Goal: Information Seeking & Learning: Learn about a topic

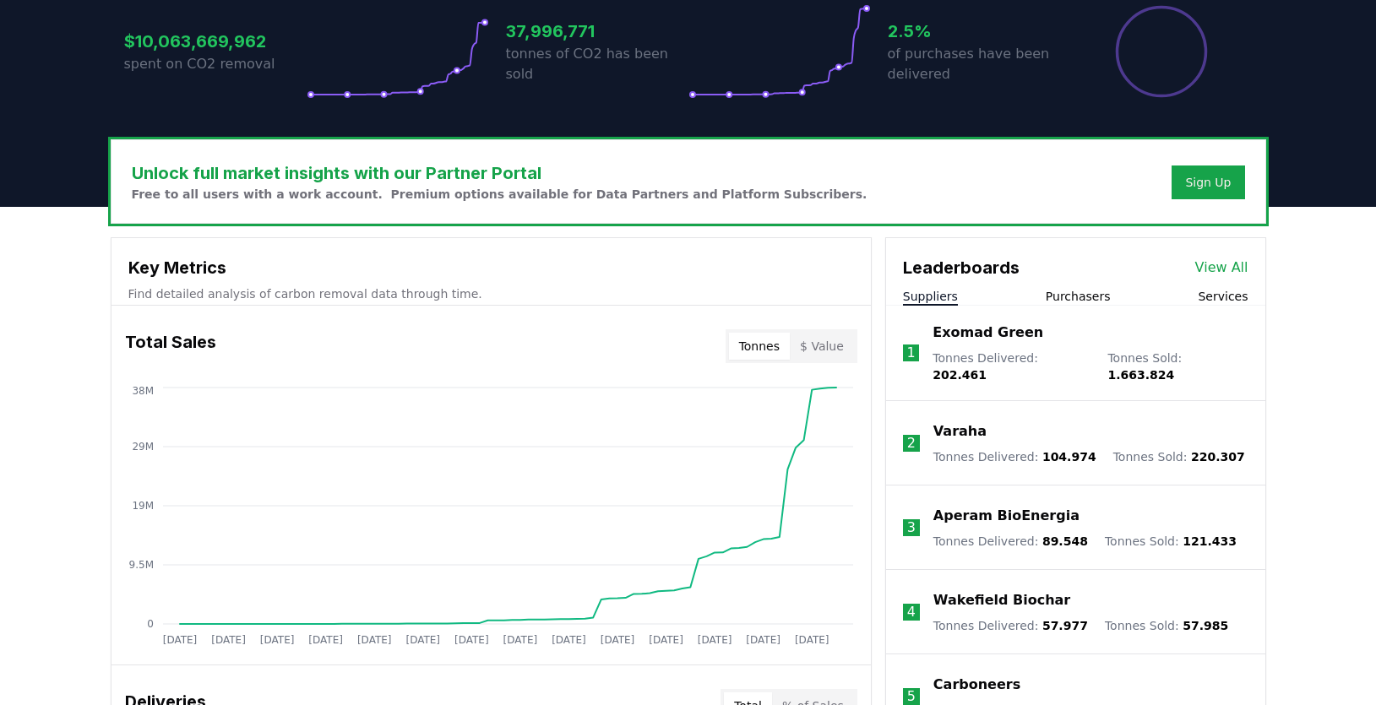
scroll to position [389, 0]
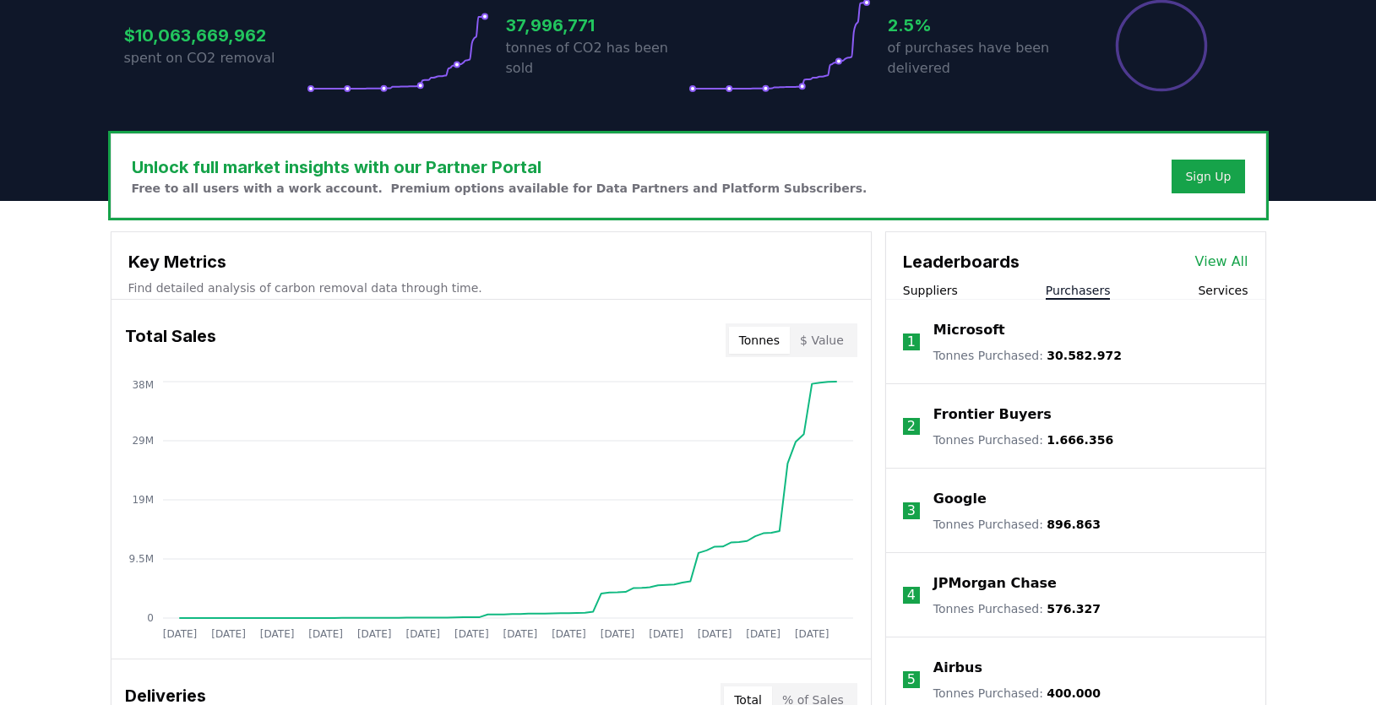
click at [1079, 293] on button "Purchasers" at bounding box center [1078, 290] width 65 height 17
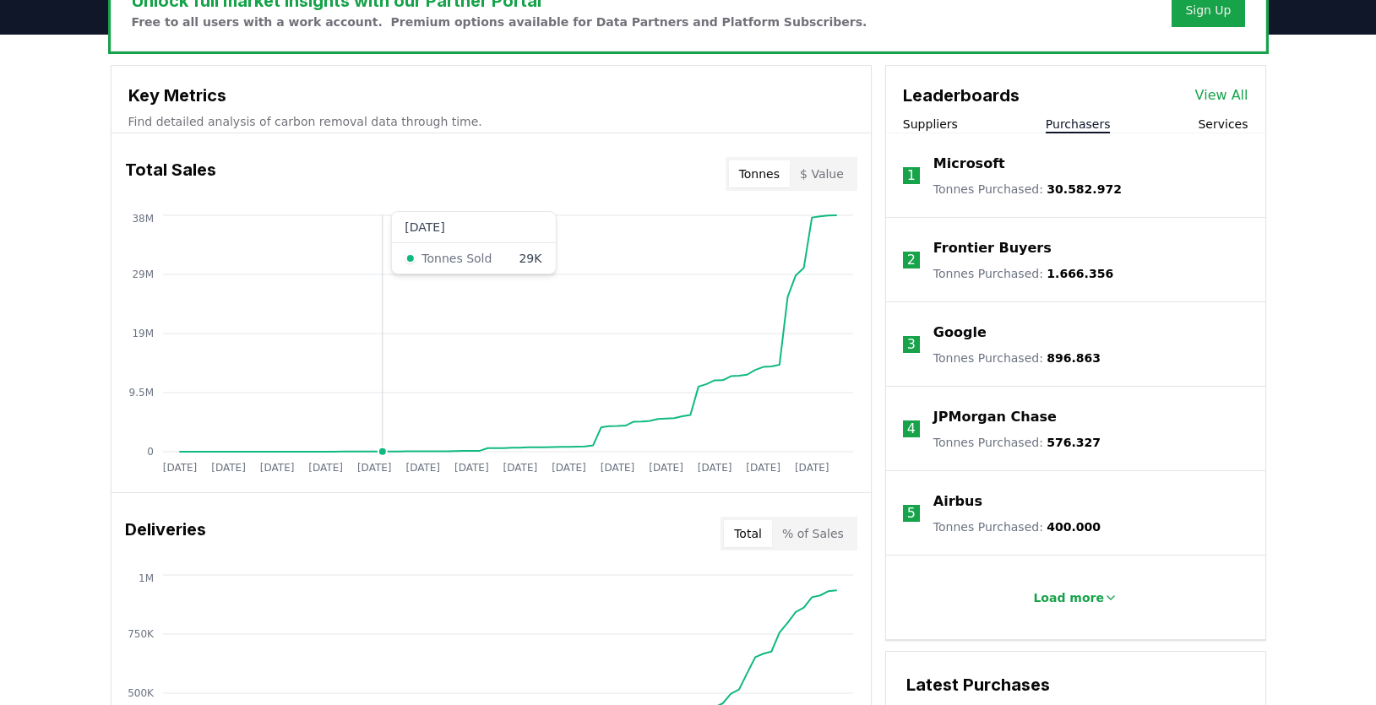
scroll to position [558, 0]
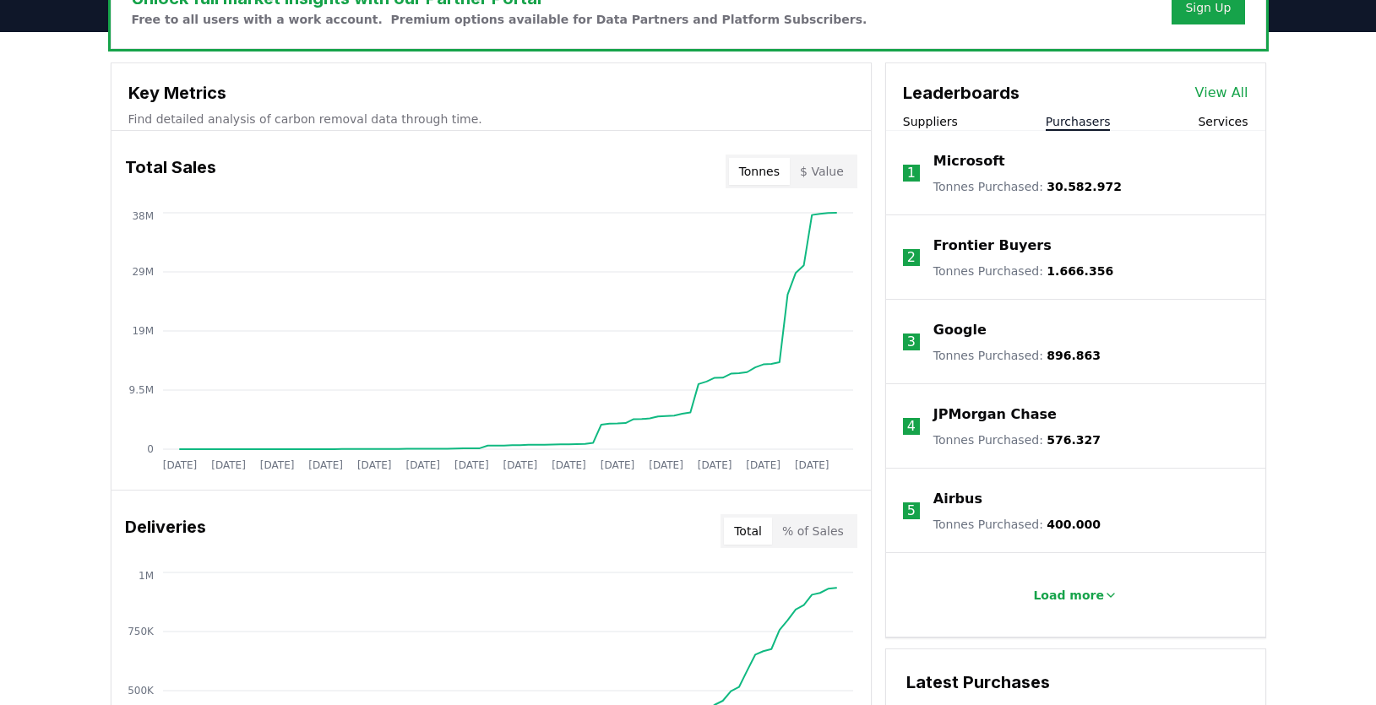
click at [1234, 92] on link "View All" at bounding box center [1221, 93] width 53 height 20
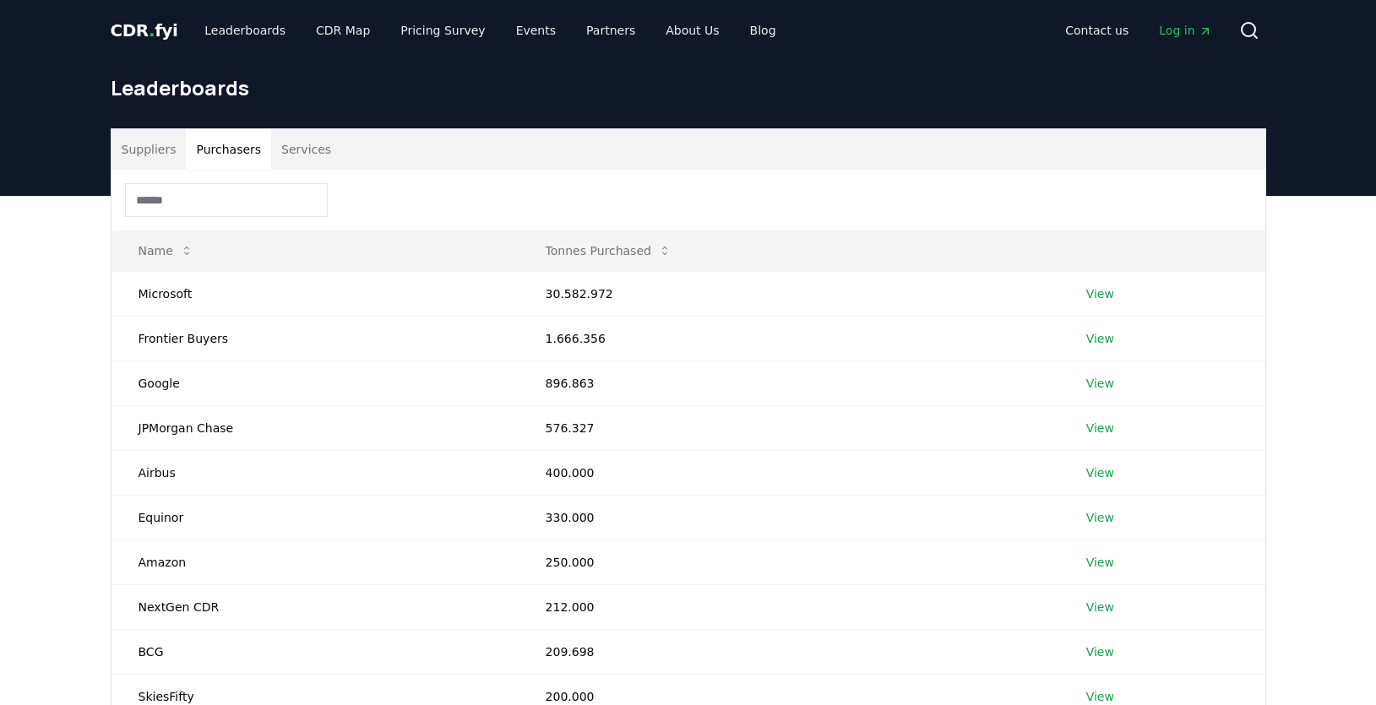
click at [236, 153] on button "Purchasers" at bounding box center [228, 149] width 85 height 41
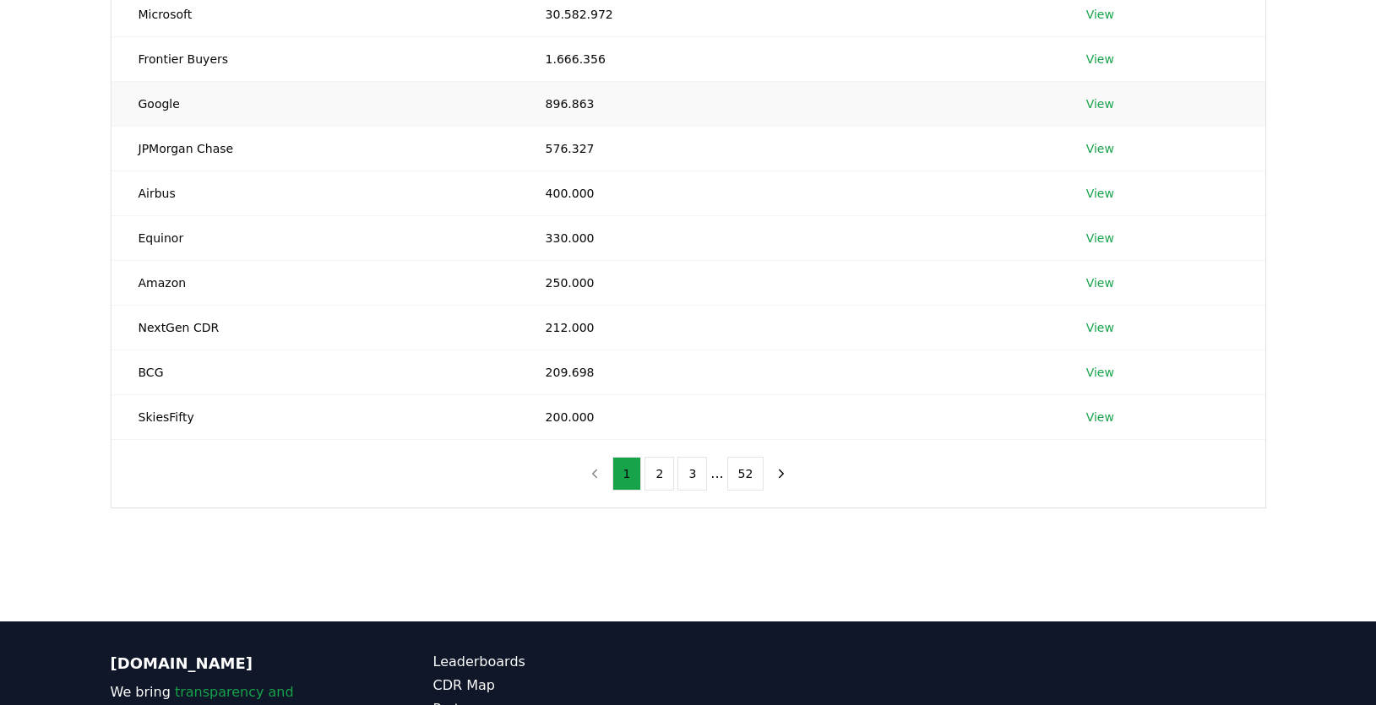
scroll to position [305, 0]
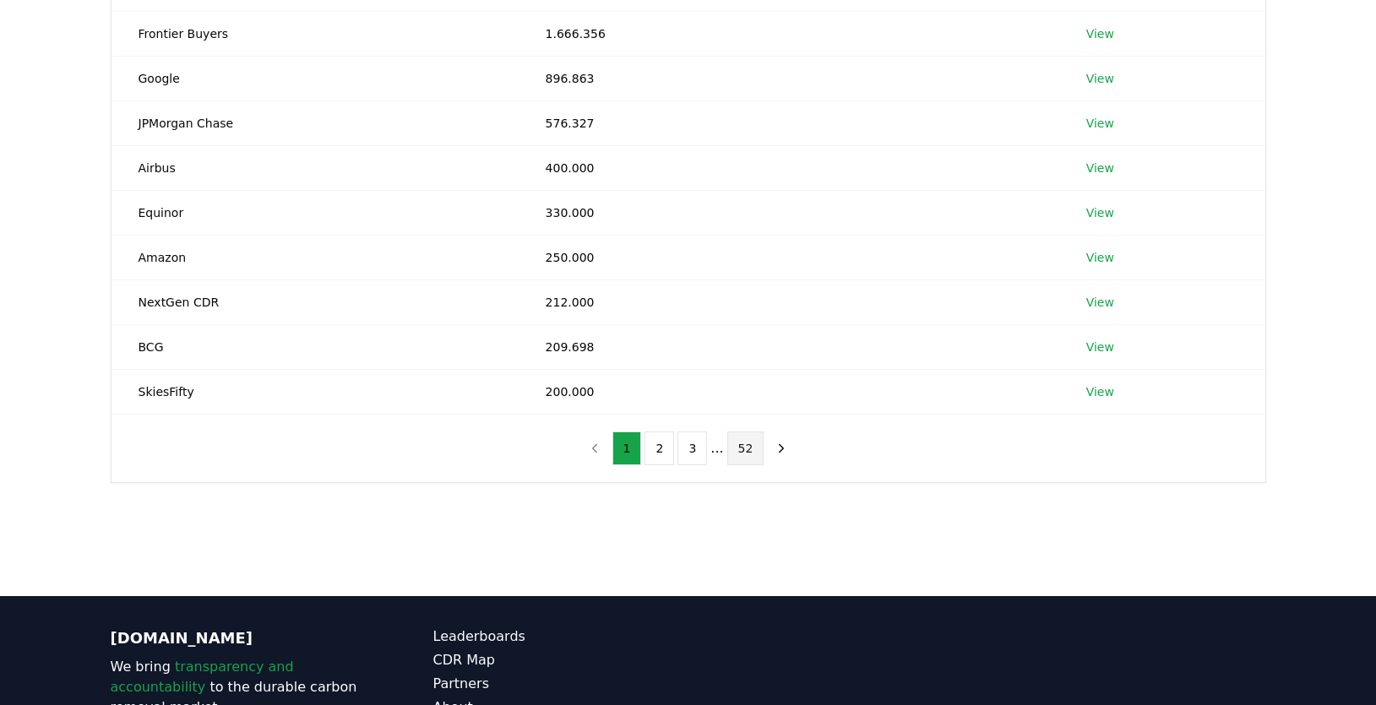
click at [738, 454] on button "52" at bounding box center [745, 449] width 37 height 34
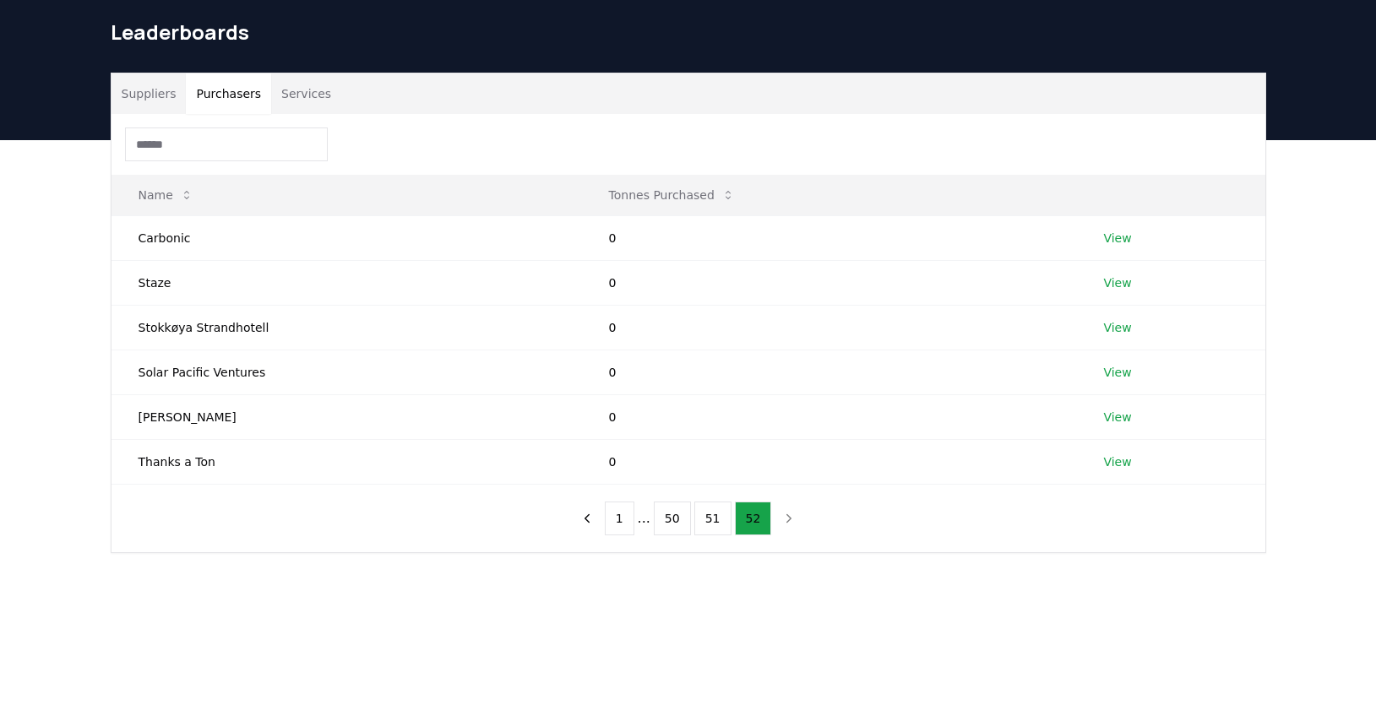
scroll to position [54, 0]
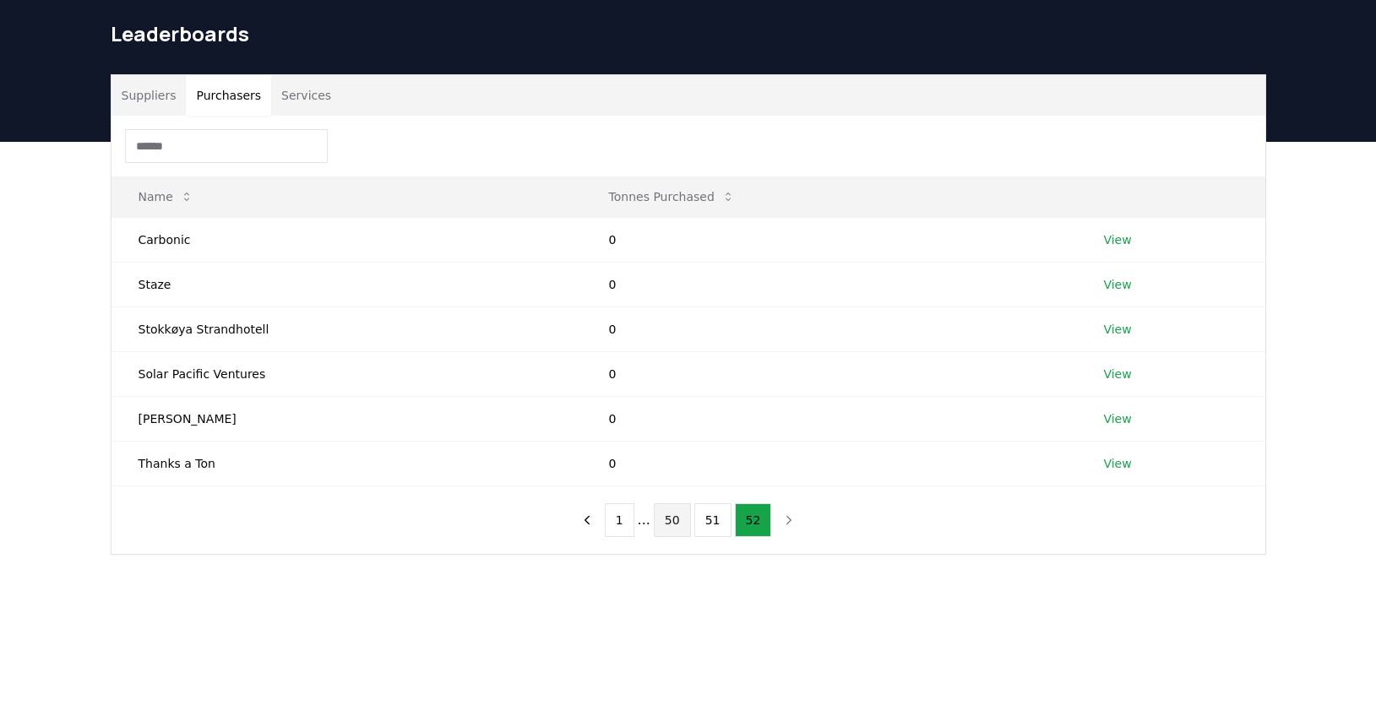
click at [680, 528] on button "50" at bounding box center [672, 520] width 37 height 34
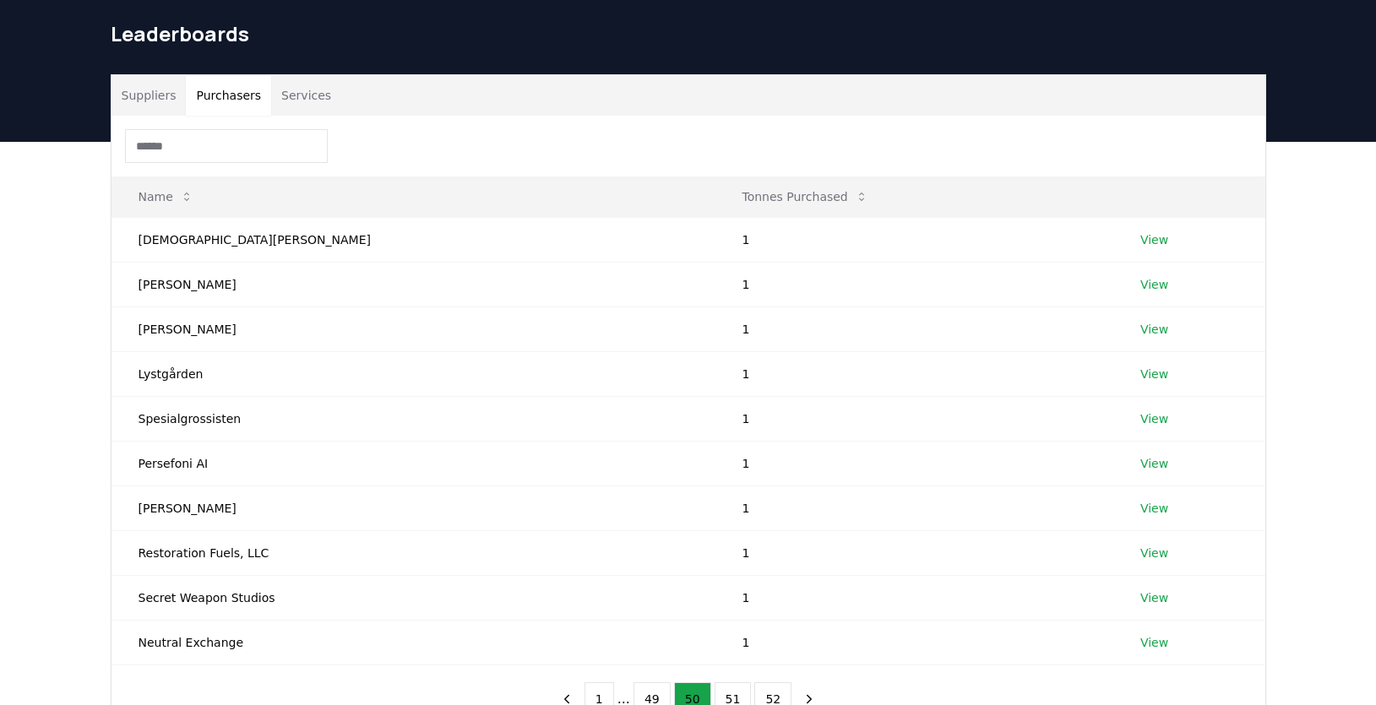
click at [230, 145] on input at bounding box center [226, 146] width 203 height 34
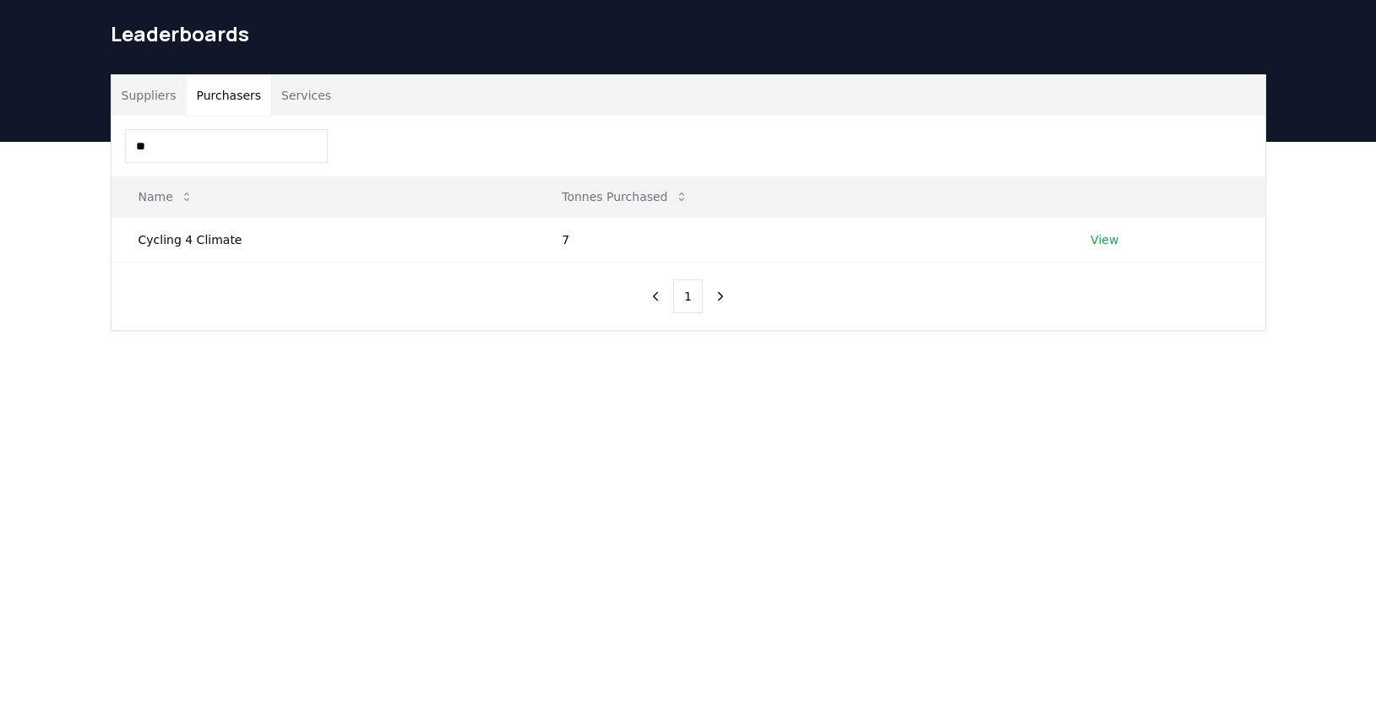
type input "*"
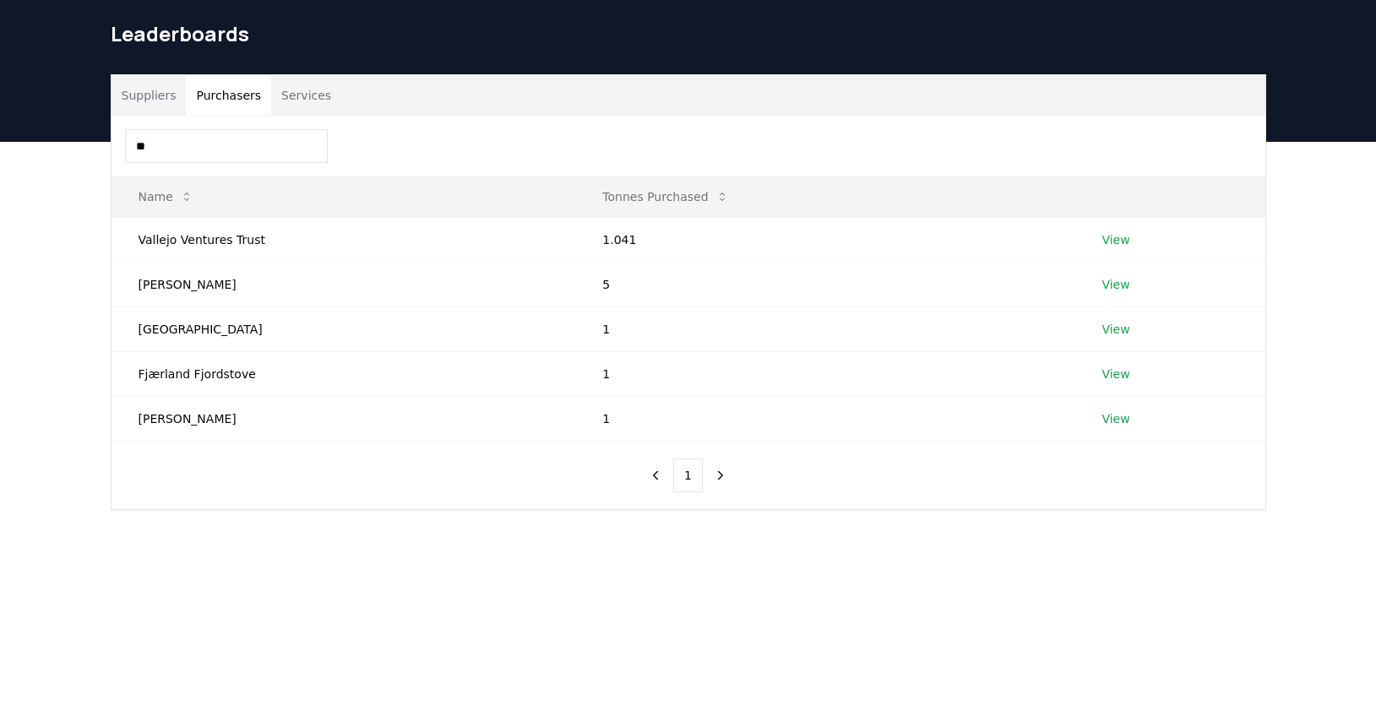
type input "*"
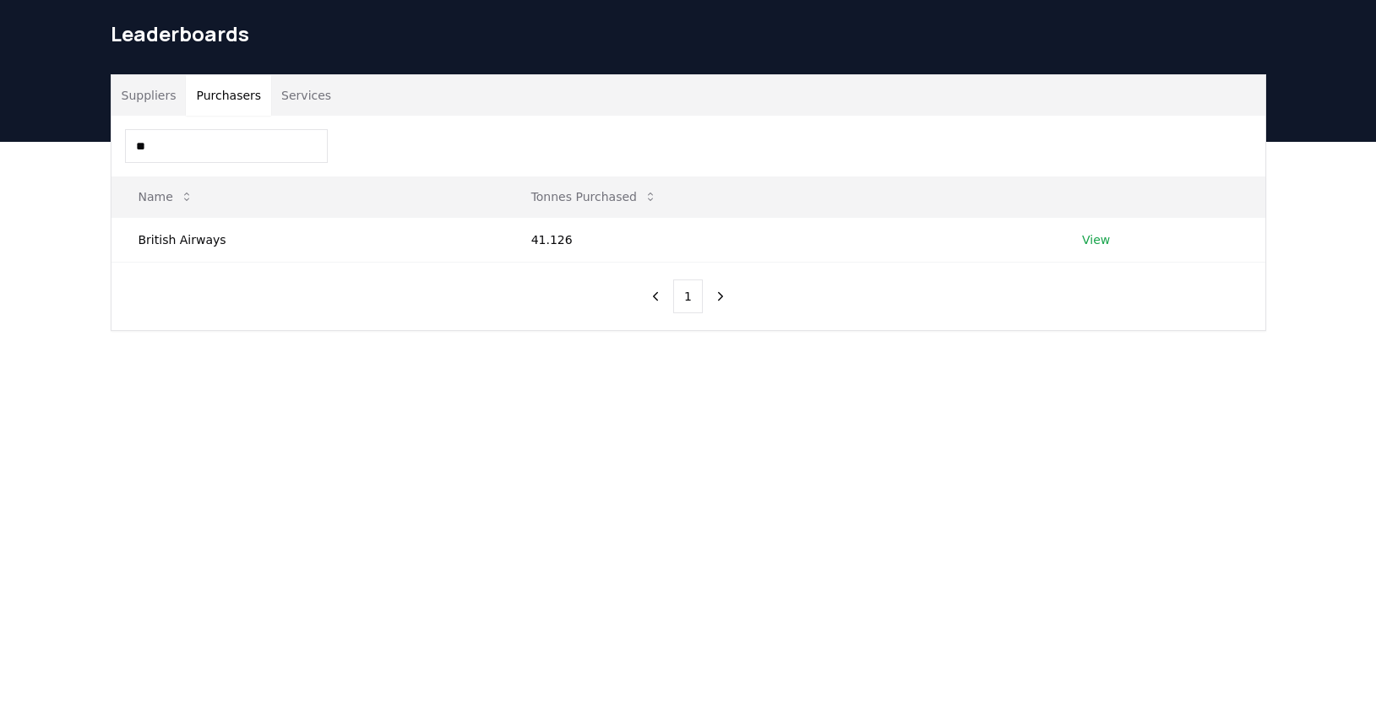
type input "*"
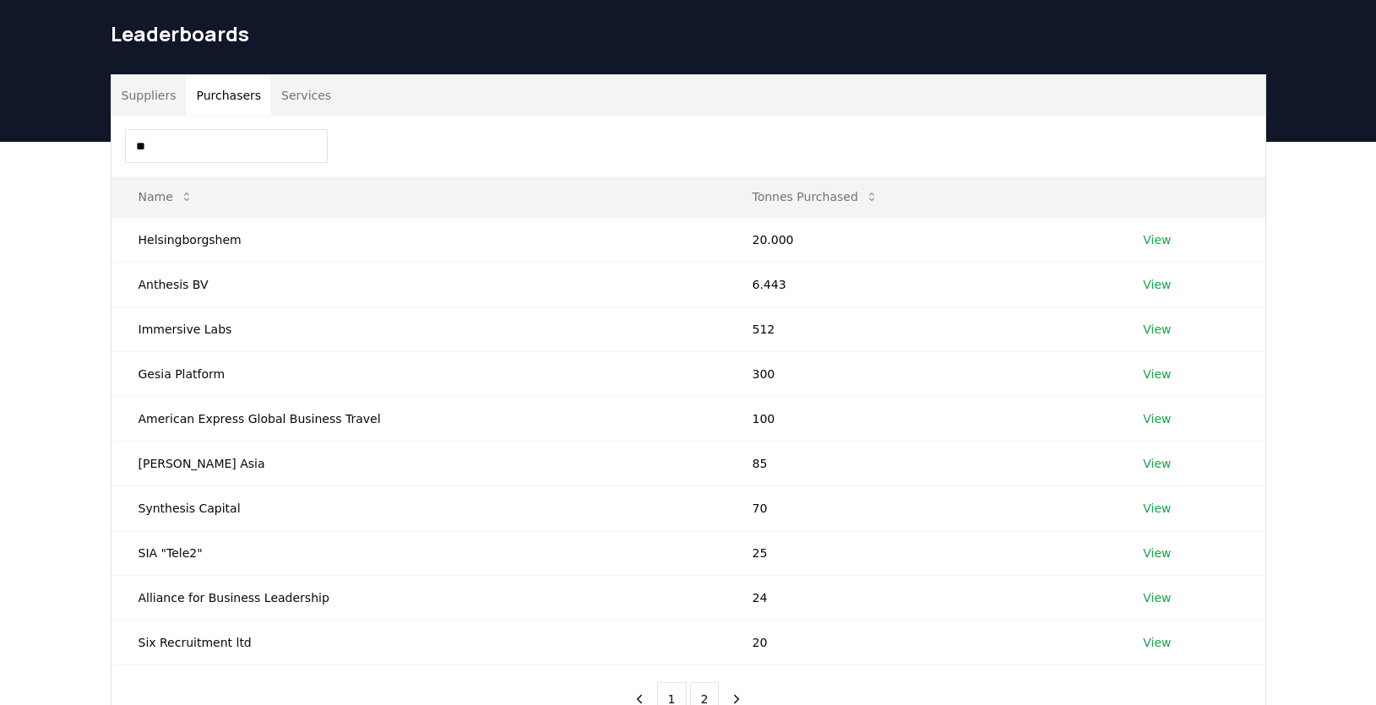
type input "*"
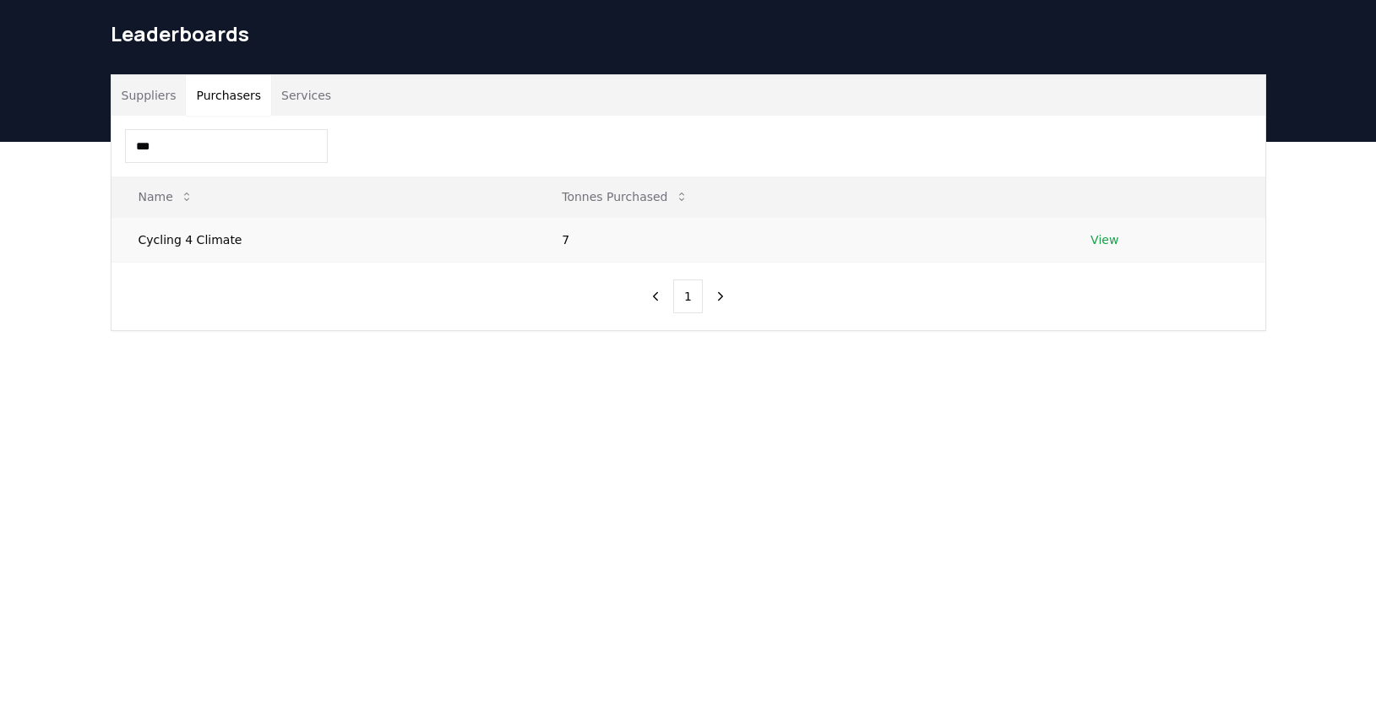
type input "***"
click at [1097, 239] on link "View" at bounding box center [1105, 239] width 28 height 17
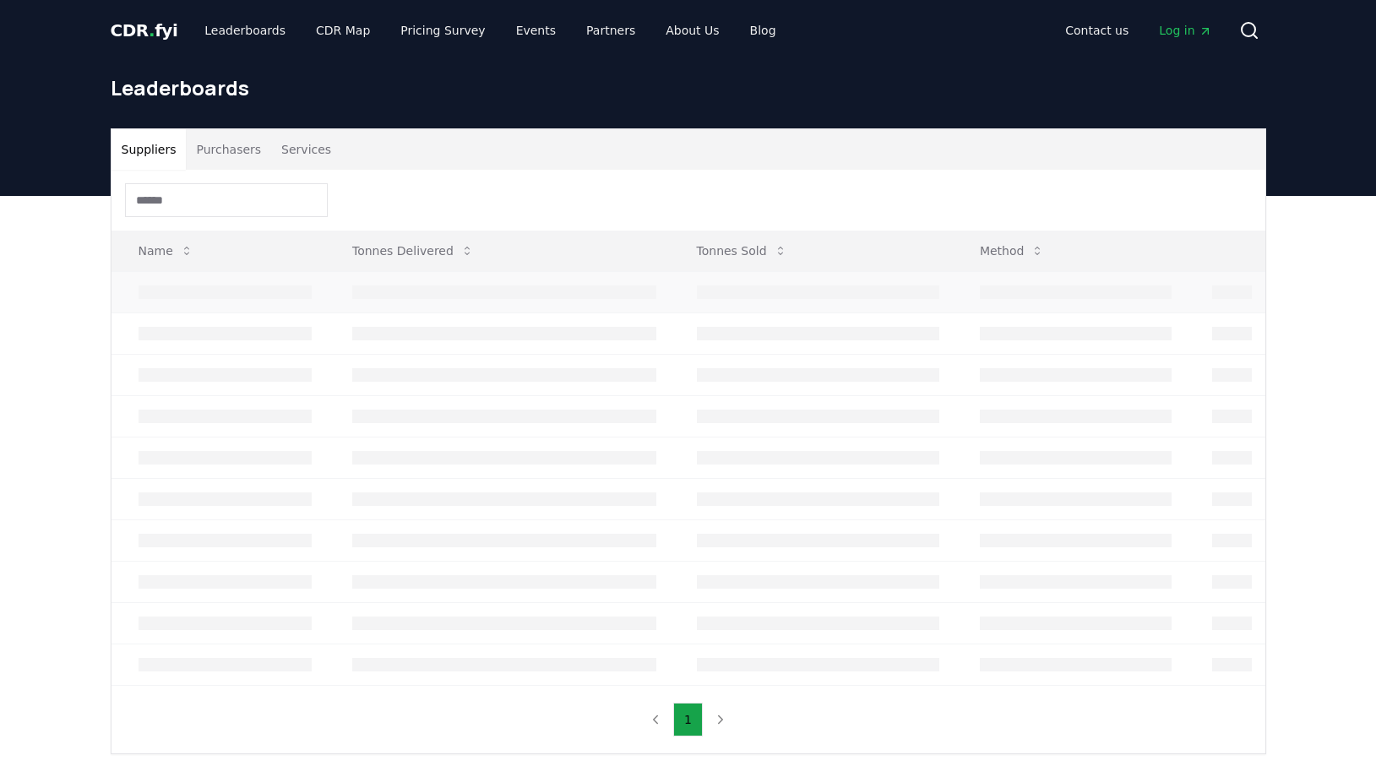
scroll to position [54, 0]
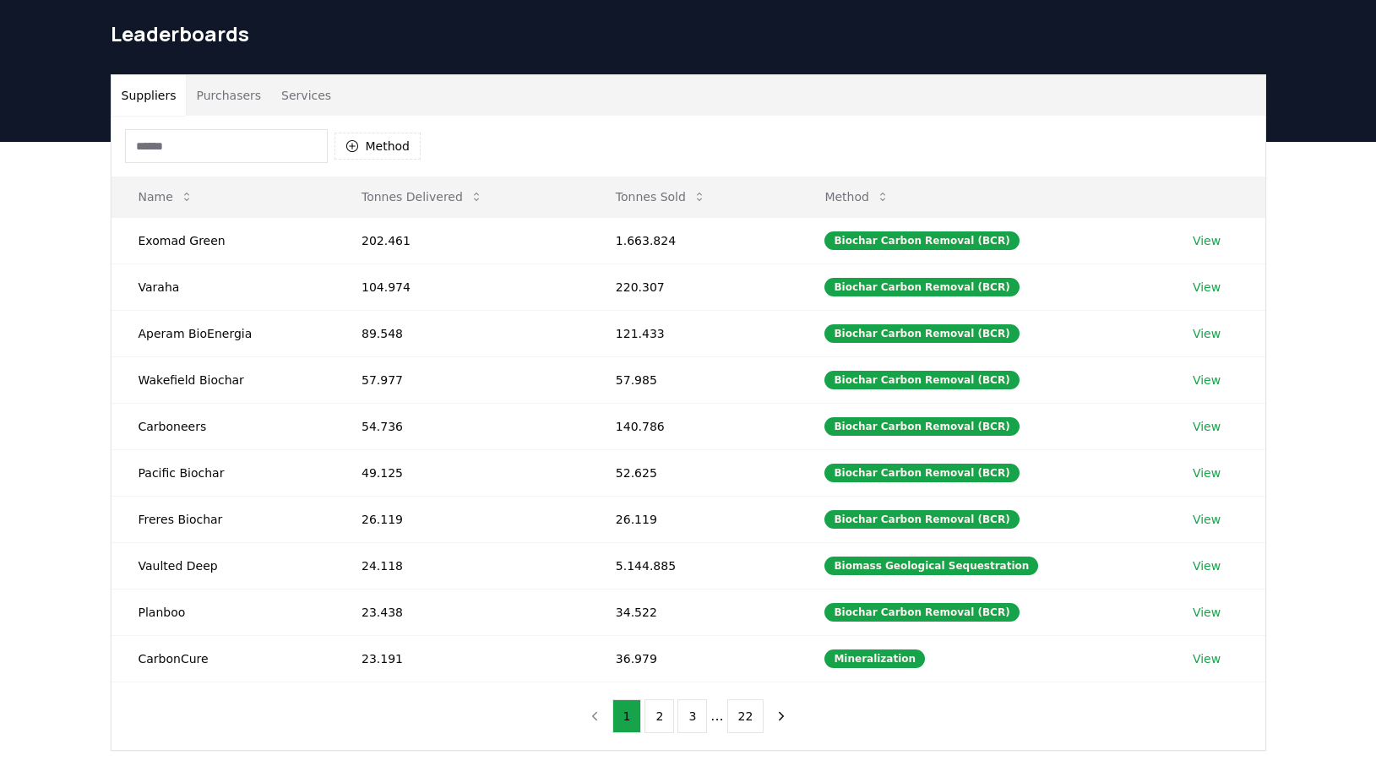
click at [248, 96] on button "Purchasers" at bounding box center [228, 95] width 85 height 41
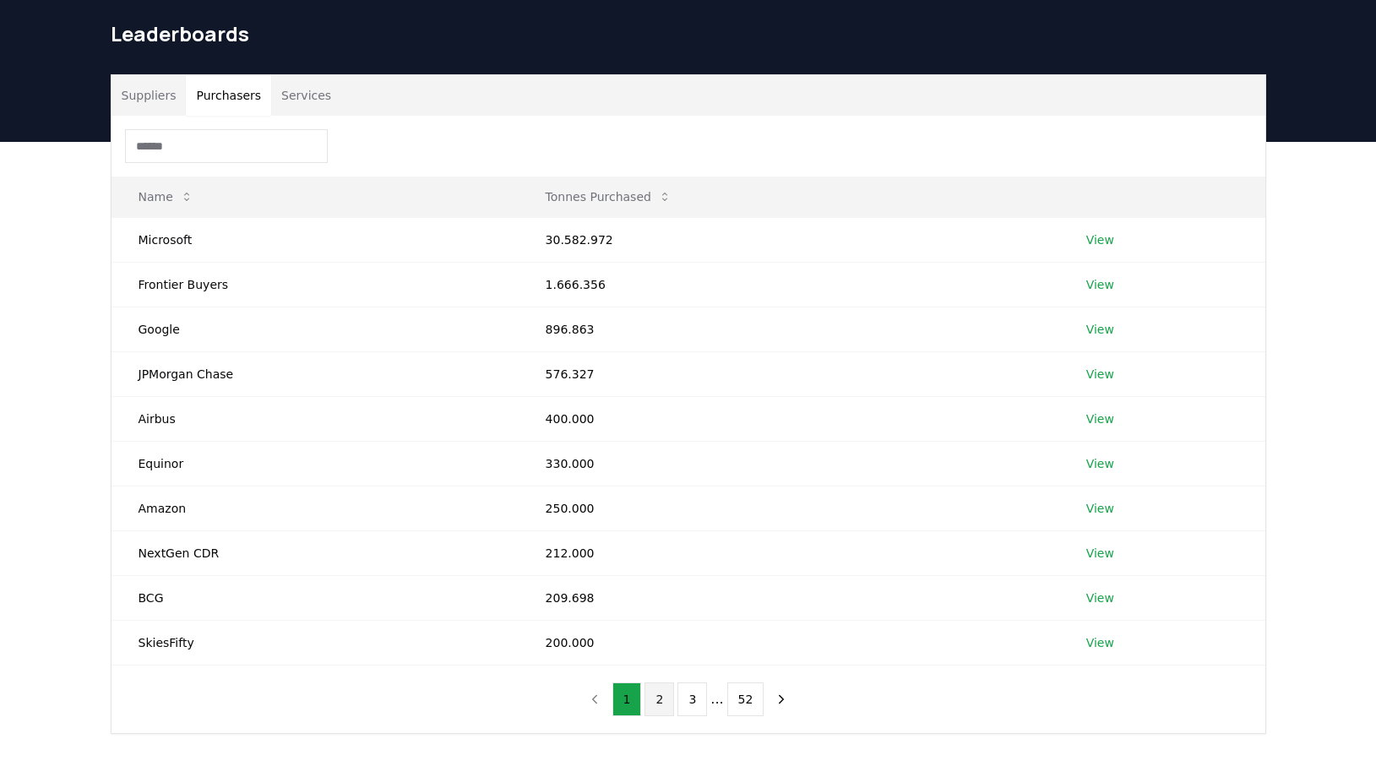
click at [657, 704] on button "2" at bounding box center [660, 700] width 30 height 34
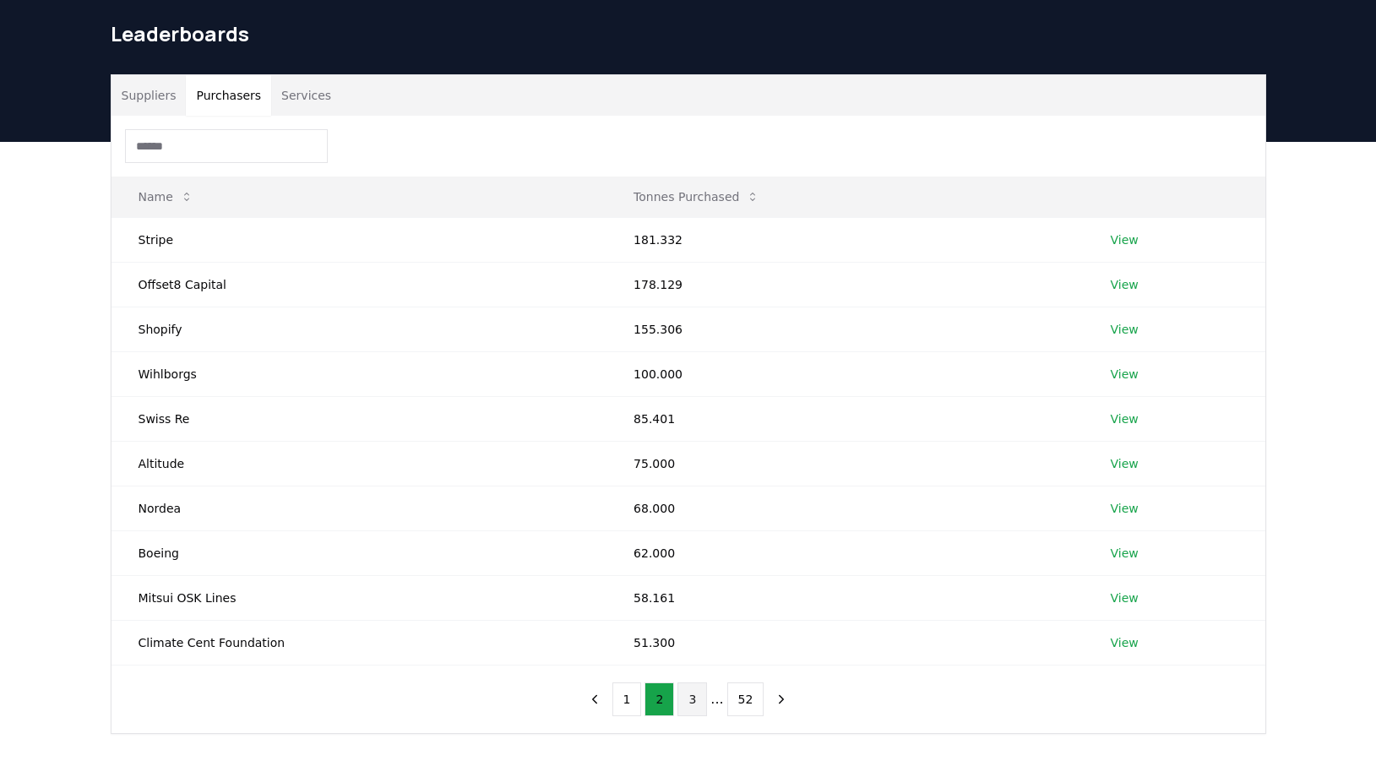
click at [700, 706] on button "3" at bounding box center [693, 700] width 30 height 34
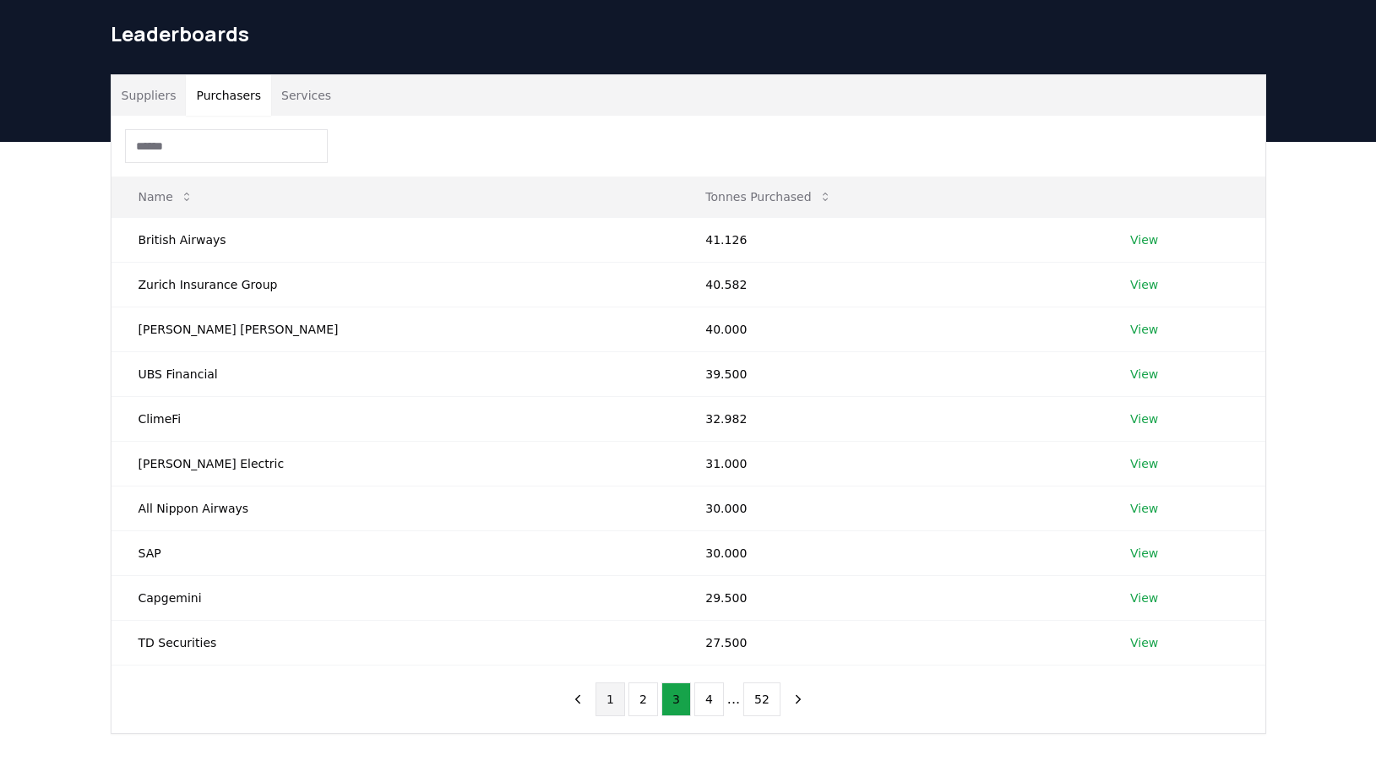
click at [610, 706] on button "1" at bounding box center [611, 700] width 30 height 34
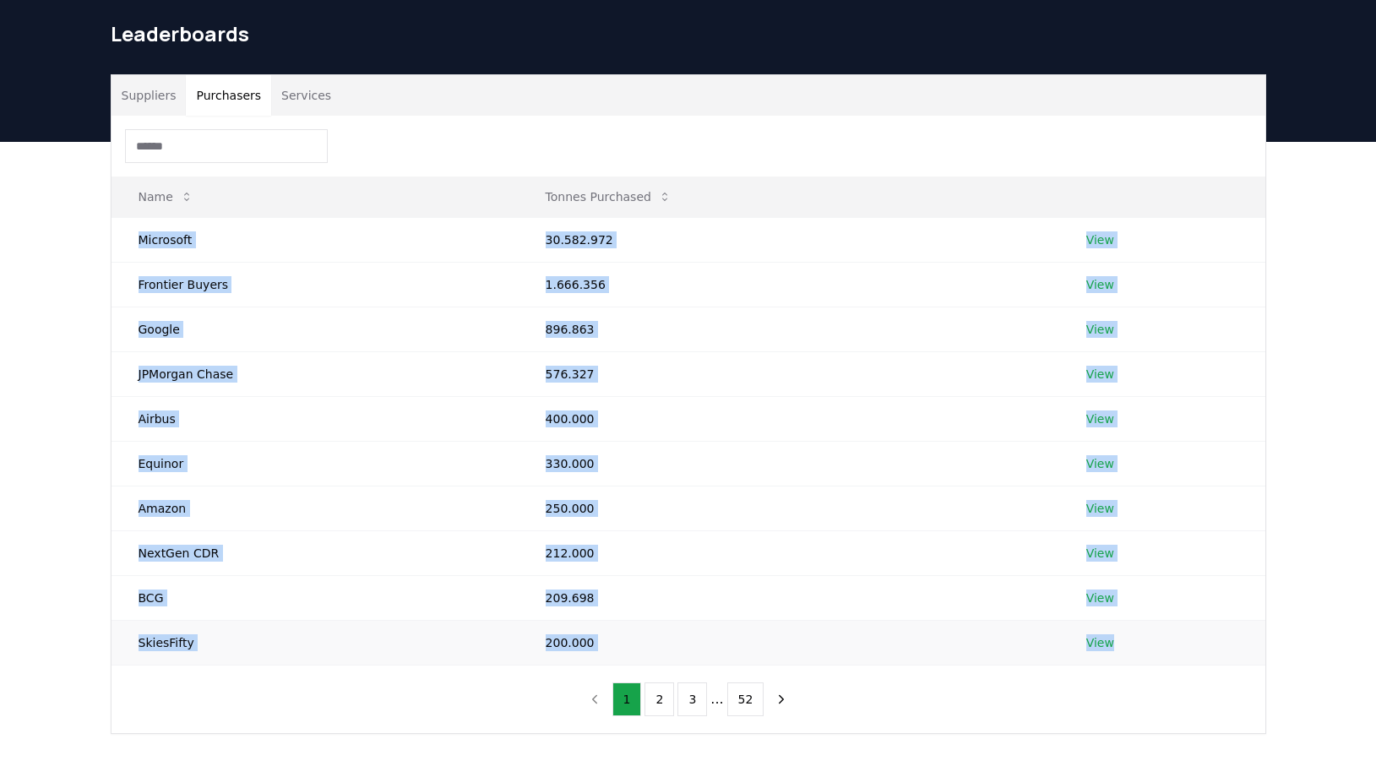
drag, startPoint x: 139, startPoint y: 241, endPoint x: 1118, endPoint y: 661, distance: 1064.5
click at [1118, 661] on tbody "Microsoft 30.582.972 View Frontier Buyers 1.666.356 View Google 896.863 View JP…" at bounding box center [689, 441] width 1154 height 448
copy tbody "Microsoft 30.582.972 View Frontier Buyers 1.666.356 View Google 896.863 View JP…"
click at [659, 703] on button "2" at bounding box center [660, 700] width 30 height 34
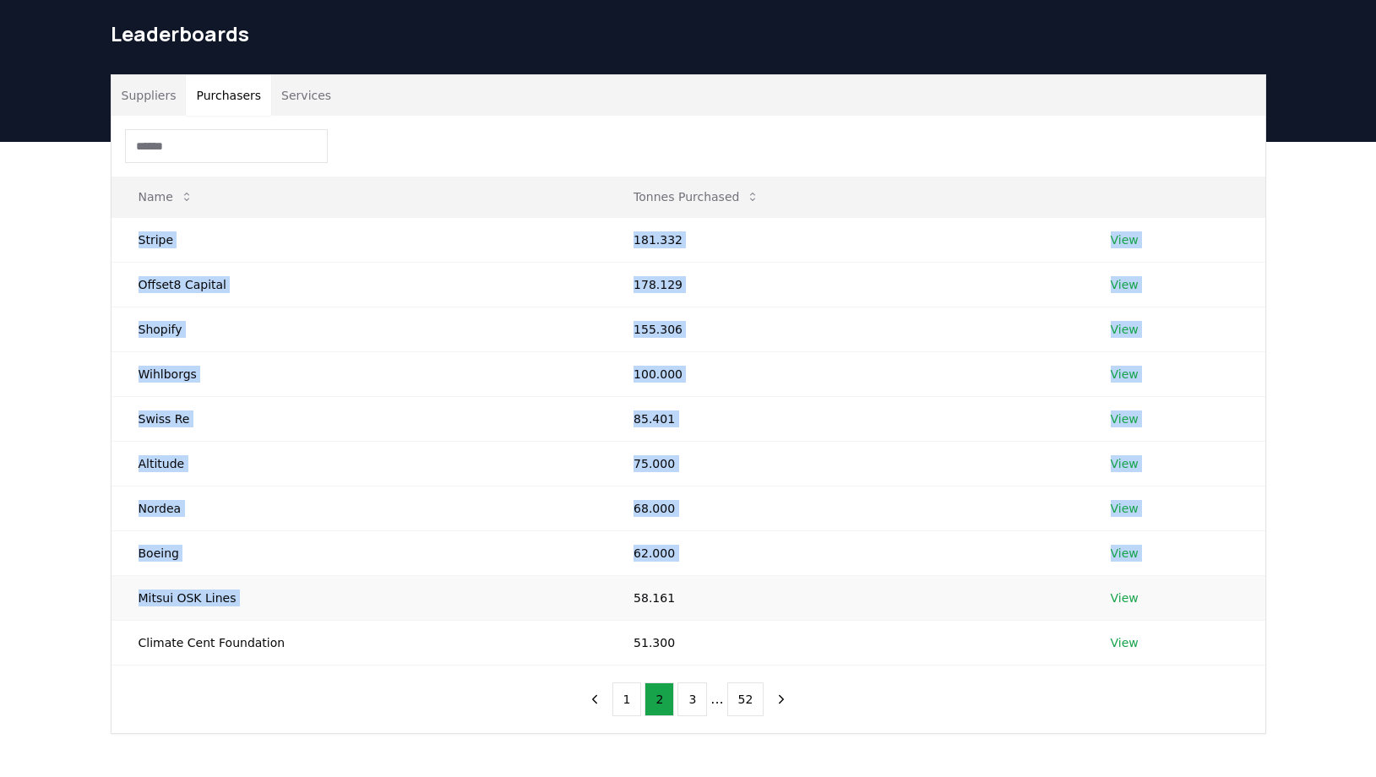
drag, startPoint x: 135, startPoint y: 239, endPoint x: 763, endPoint y: 589, distance: 718.5
click at [763, 589] on tbody "Stripe 181.332 View Offset8 Capital 178.129 View Shopify 155.306 View Wihlborgs…" at bounding box center [689, 441] width 1154 height 448
click at [1162, 641] on td "View" at bounding box center [1175, 642] width 182 height 45
copy tbody "Stripe 181.332 View Offset8 Capital 178.129 View Shopify 155.306 View Wihlborgs…"
click at [695, 699] on button "3" at bounding box center [693, 700] width 30 height 34
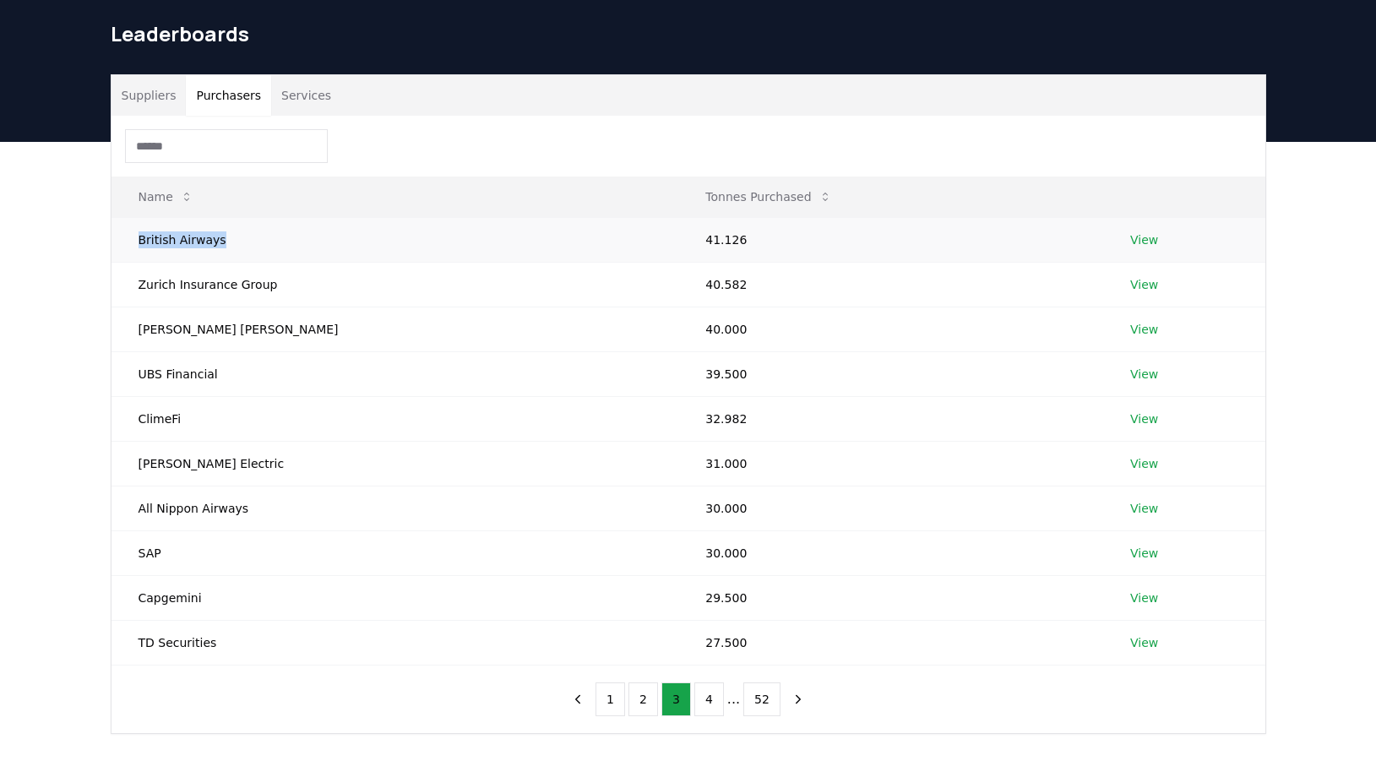
drag, startPoint x: 125, startPoint y: 233, endPoint x: 574, endPoint y: 261, distance: 449.4
click at [574, 261] on td "British Airways" at bounding box center [396, 239] width 568 height 45
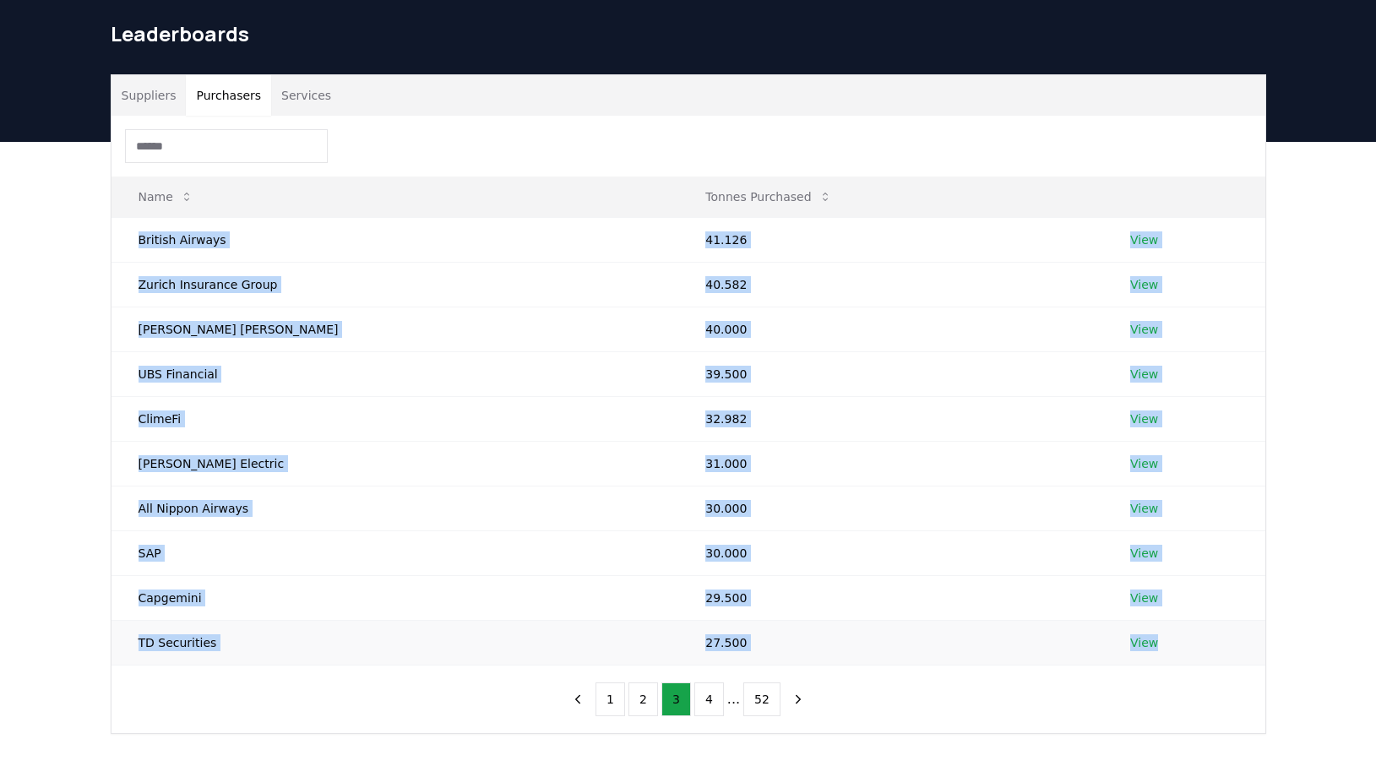
click at [1153, 645] on td "View" at bounding box center [1183, 642] width 161 height 45
copy tbody "British Airways 41.126 View Zurich Insurance Group 40.582 View Morgan Stanley 4…"
click at [711, 700] on button "4" at bounding box center [709, 700] width 30 height 34
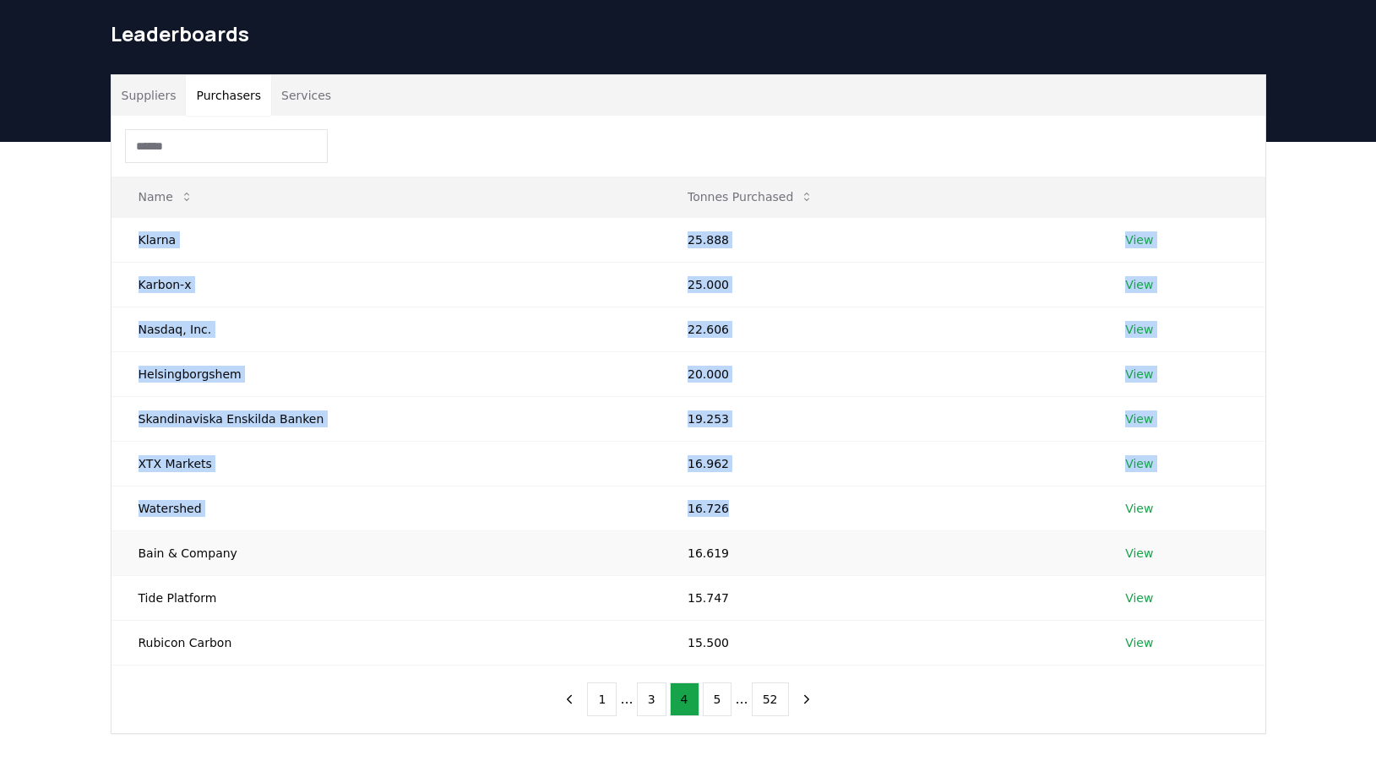
drag, startPoint x: 134, startPoint y: 243, endPoint x: 933, endPoint y: 532, distance: 849.8
click at [933, 532] on tbody "Klarna 25.888 View Karbon-x 25.000 View Nasdaq, Inc. 22.606 View Helsingborgshe…" at bounding box center [689, 441] width 1154 height 448
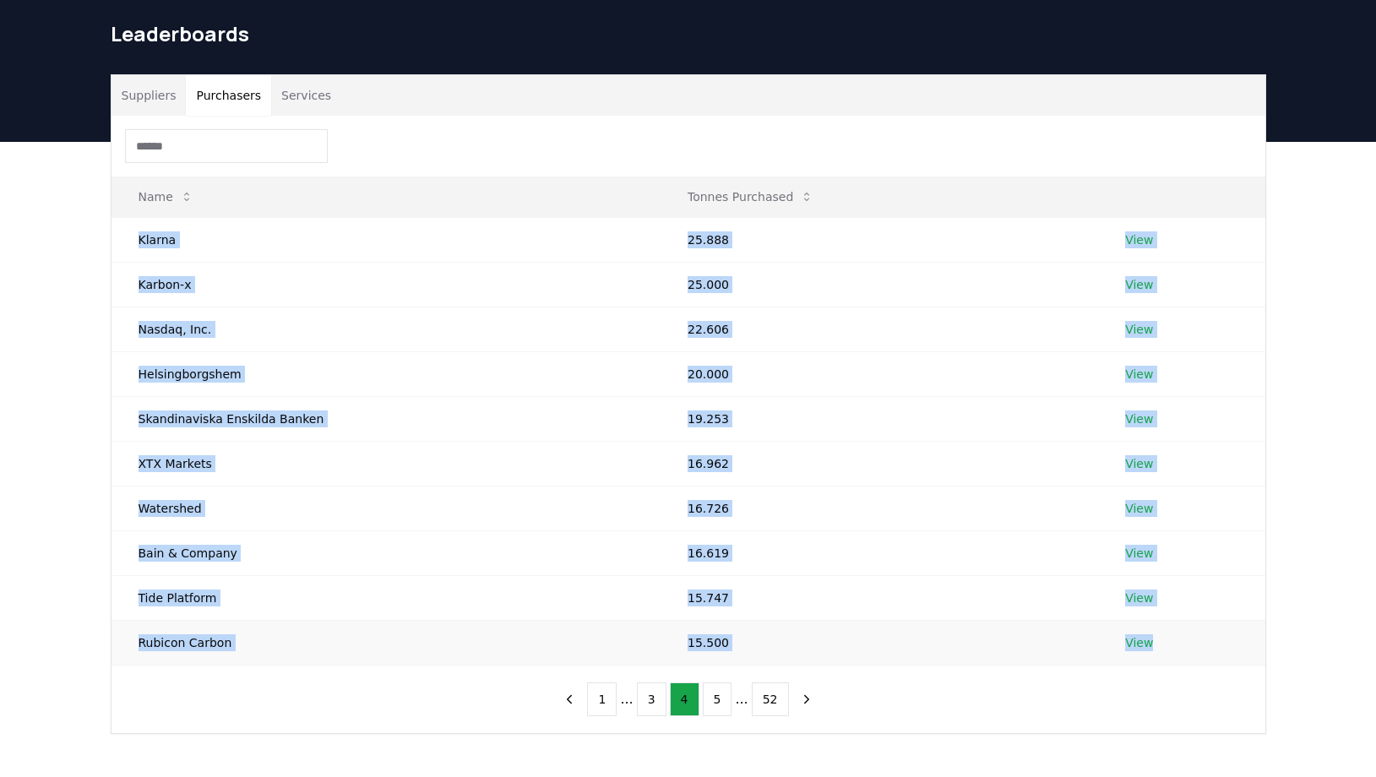
click at [1159, 635] on td "View" at bounding box center [1181, 642] width 166 height 45
copy tbody "Klarna 25.888 View Karbon-x 25.000 View Nasdaq, Inc. 22.606 View Helsingborgshe…"
click at [714, 704] on button "5" at bounding box center [718, 700] width 30 height 34
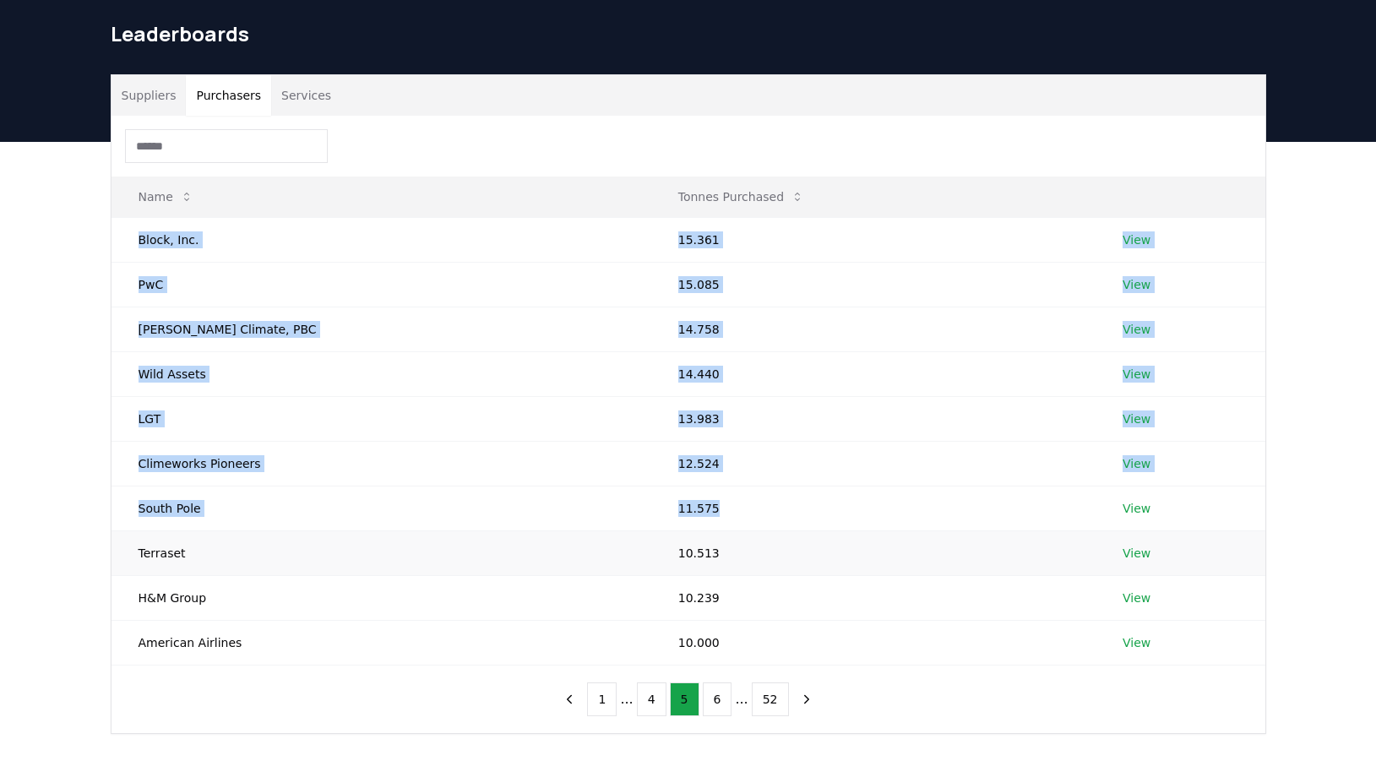
drag, startPoint x: 138, startPoint y: 244, endPoint x: 775, endPoint y: 549, distance: 706.2
click at [775, 549] on tbody "Block, Inc. 15.361 View PwC 15.085 View Wren Climate, PBC 14.758 View Wild Asse…" at bounding box center [689, 441] width 1154 height 448
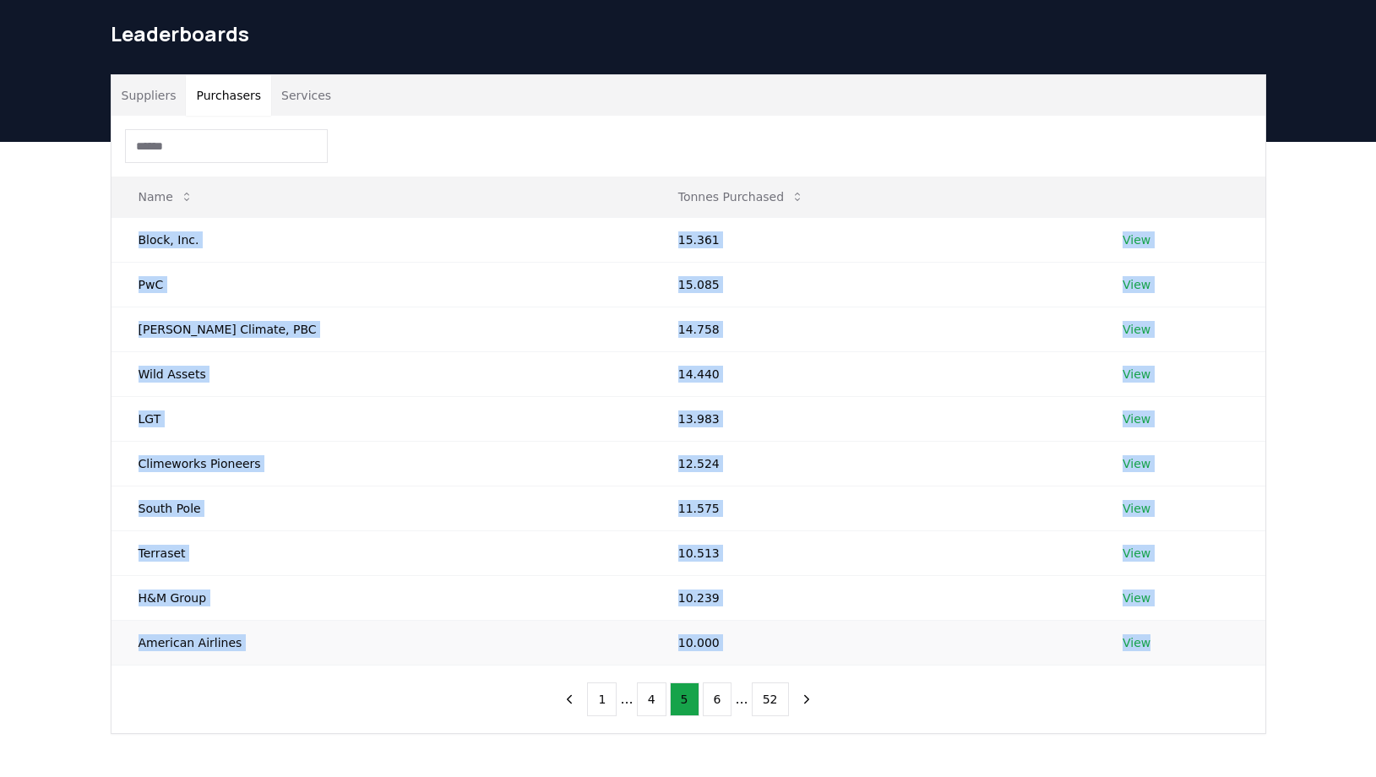
click at [1136, 641] on td "View" at bounding box center [1180, 642] width 169 height 45
copy tbody "Block, Inc. 15.361 View PwC 15.085 View Wren Climate, PBC 14.758 View Wild Asse…"
click at [718, 702] on button "6" at bounding box center [718, 700] width 30 height 34
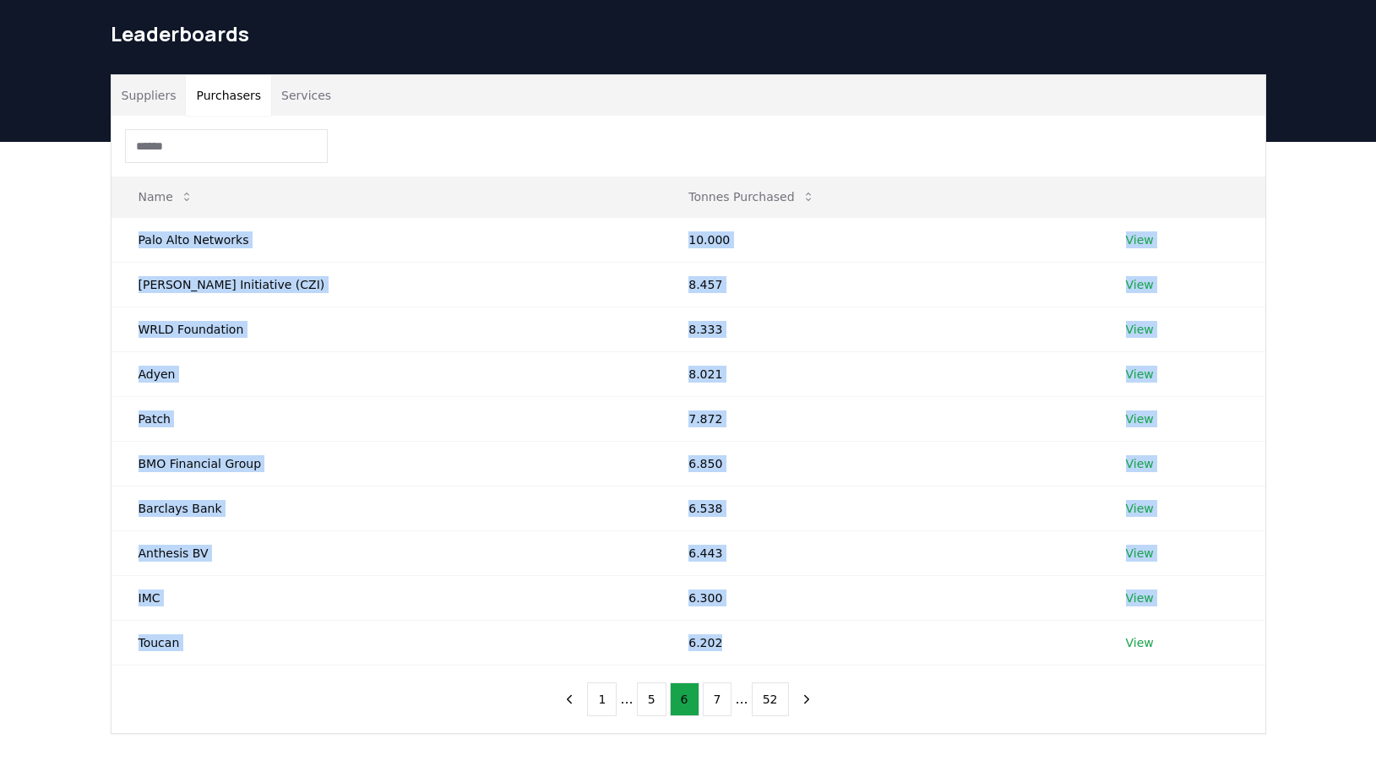
drag, startPoint x: 133, startPoint y: 240, endPoint x: 950, endPoint y: 667, distance: 922.3
click at [950, 667] on div "Name Tonnes Purchased Palo Alto Networks 10.000 View Chan Zuckerberg Initiative…" at bounding box center [689, 425] width 1154 height 618
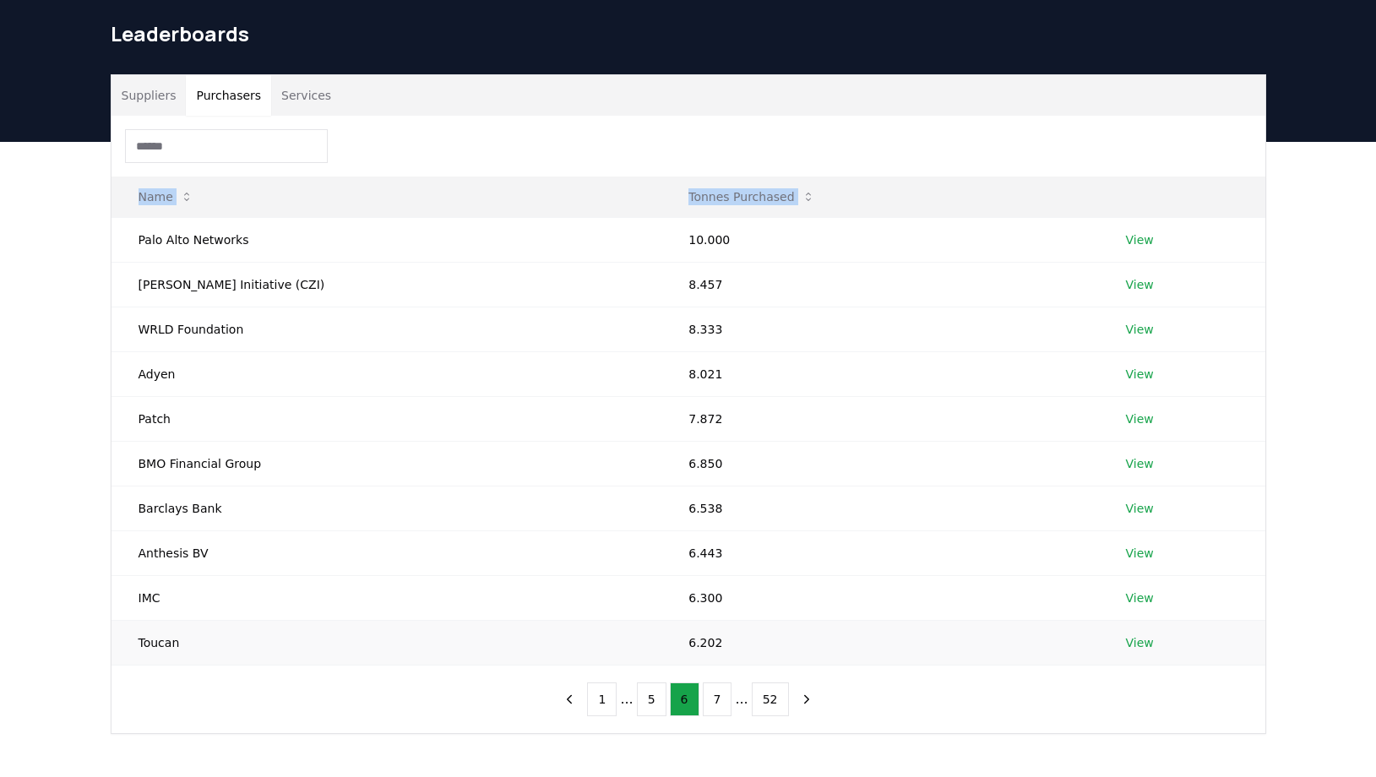
copy thead "Name Tonnes Purchased"
click at [572, 701] on icon "previous page" at bounding box center [570, 699] width 4 height 8
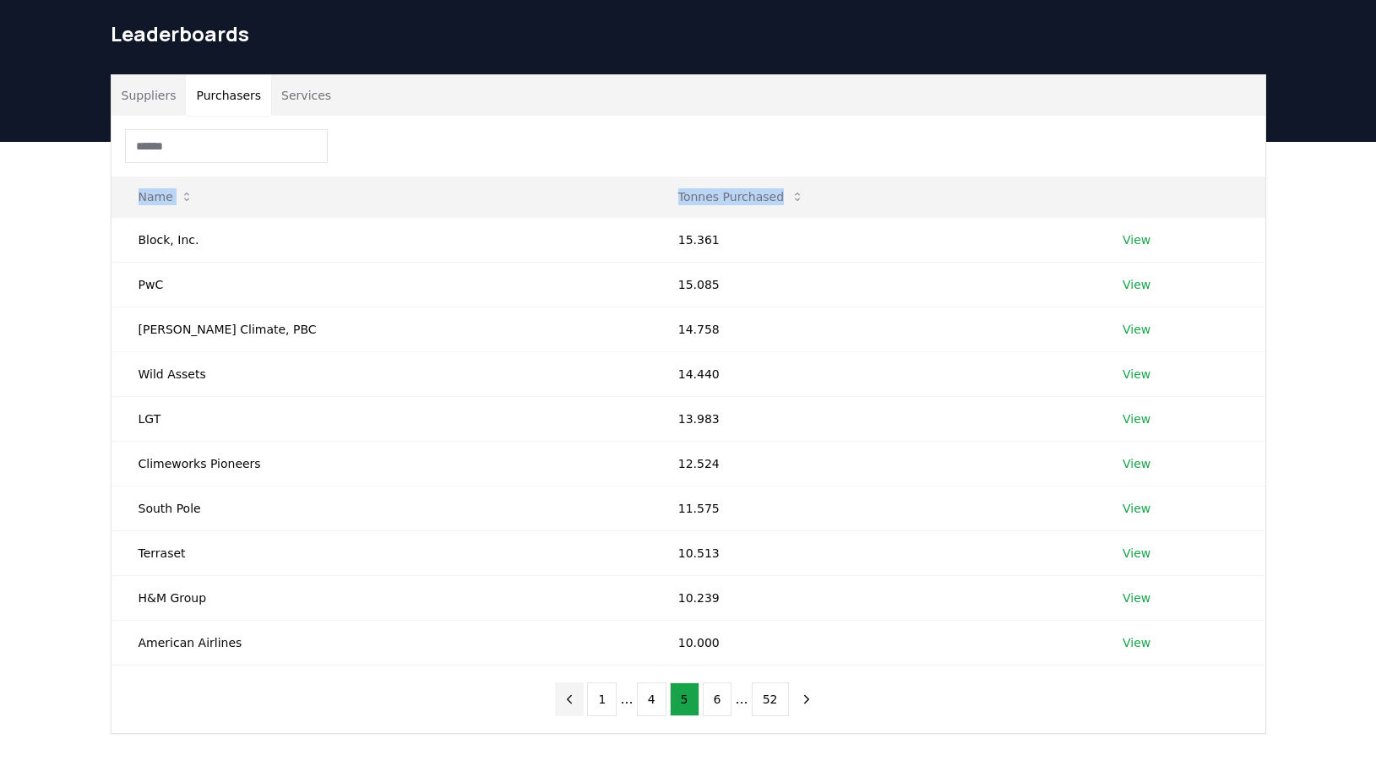
click at [572, 701] on icon "previous page" at bounding box center [570, 699] width 4 height 8
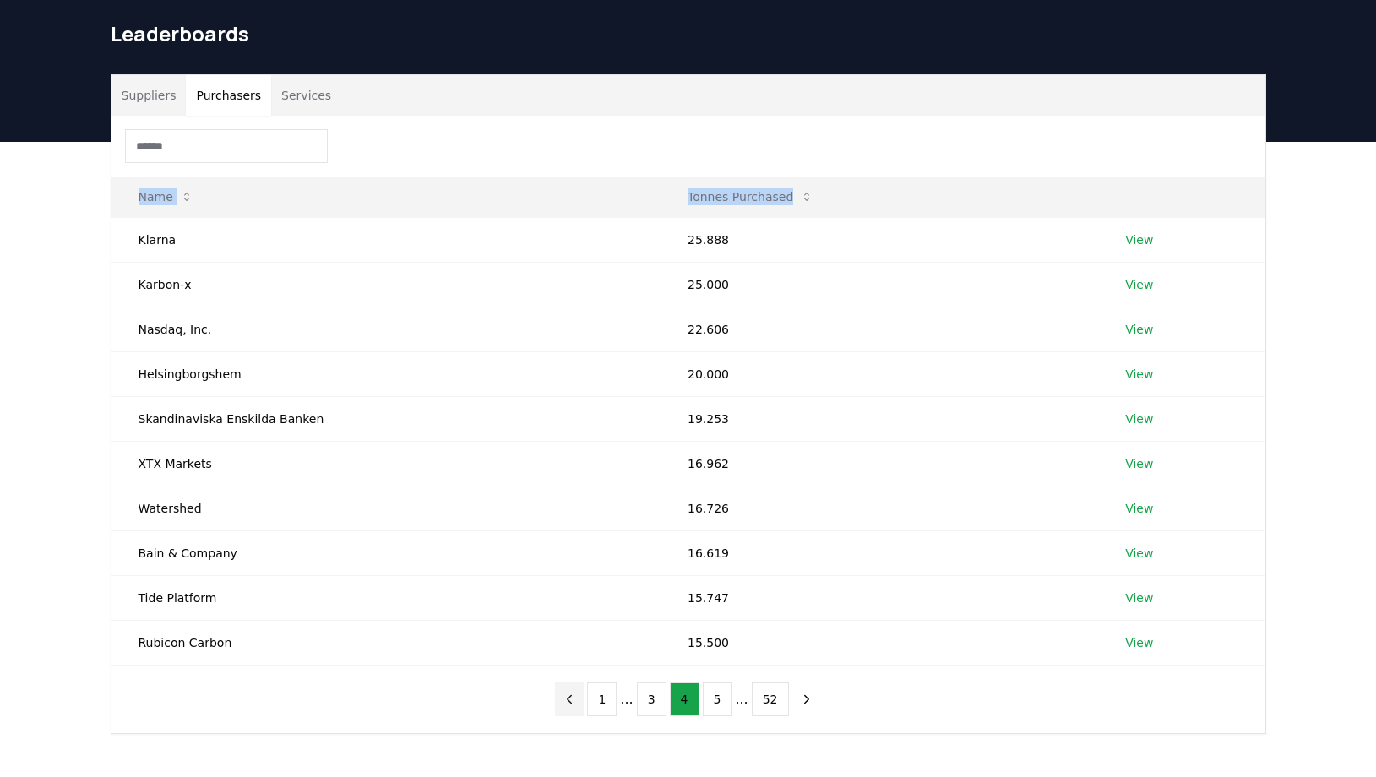
click at [572, 701] on icon "previous page" at bounding box center [570, 699] width 4 height 8
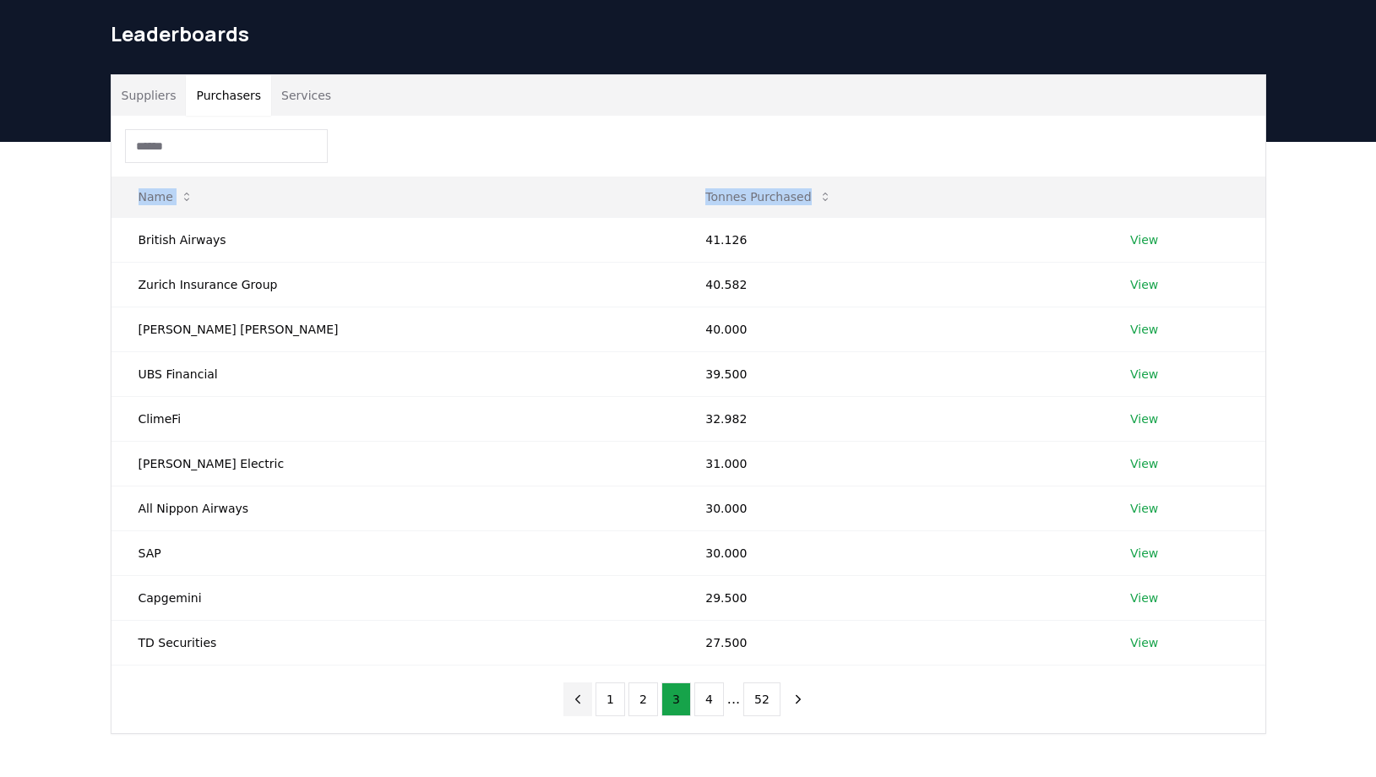
click at [574, 701] on icon "previous page" at bounding box center [577, 699] width 15 height 15
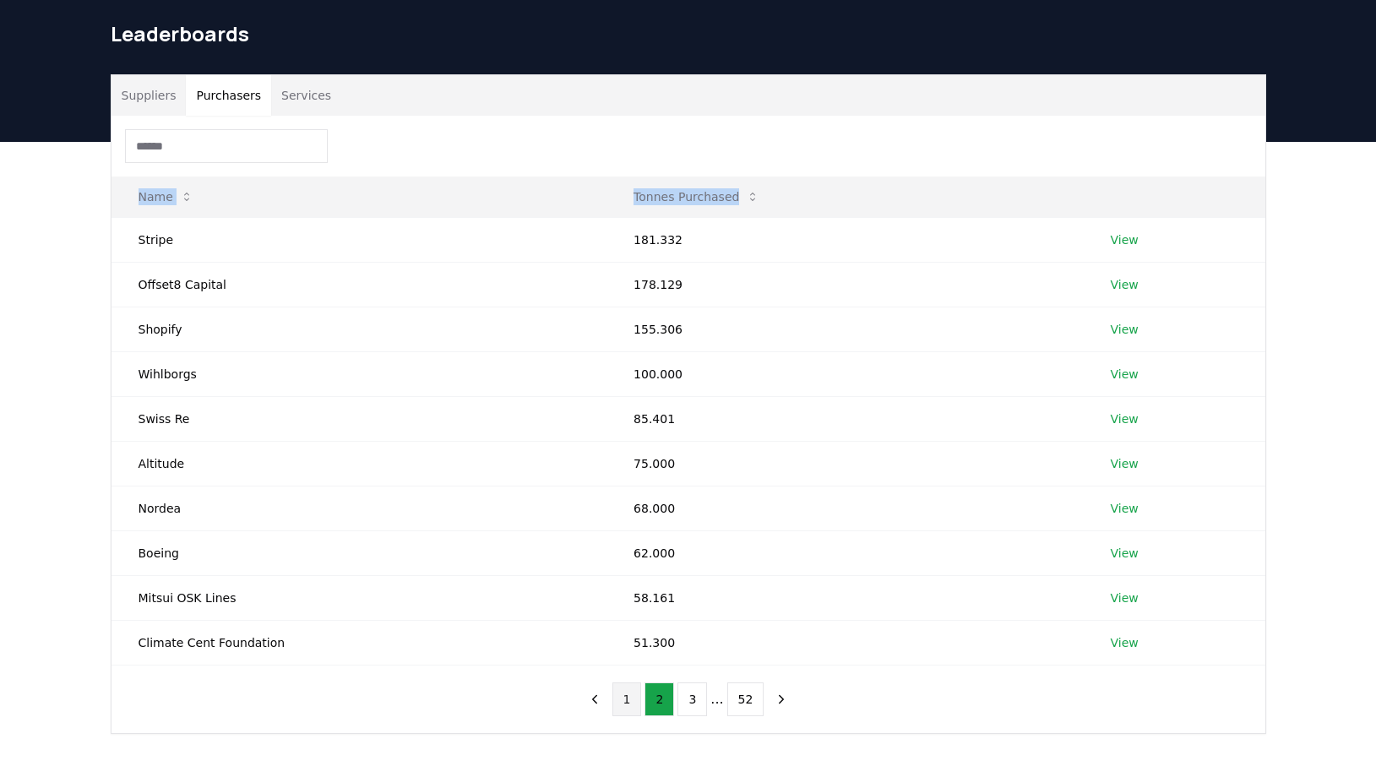
click at [620, 701] on button "1" at bounding box center [627, 700] width 30 height 34
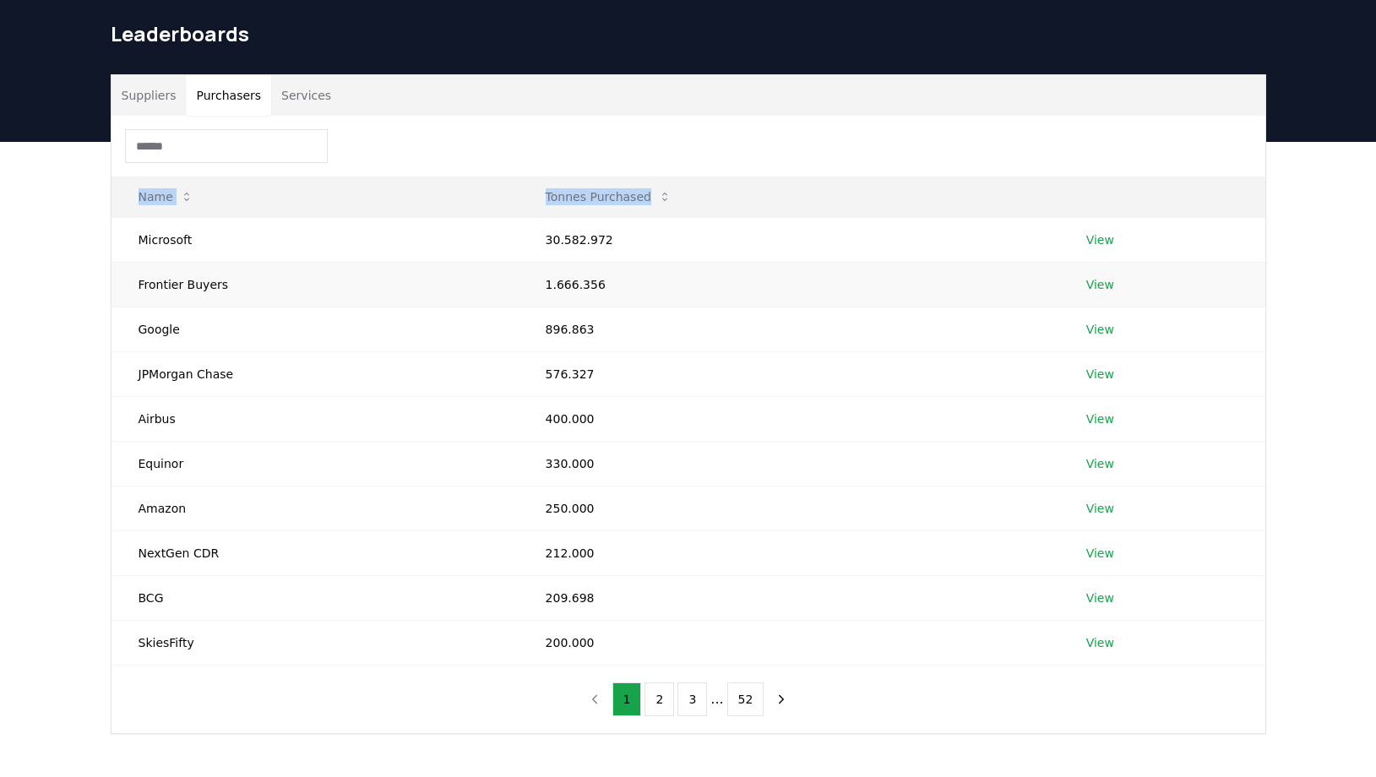
click at [1101, 283] on link "View" at bounding box center [1100, 284] width 28 height 17
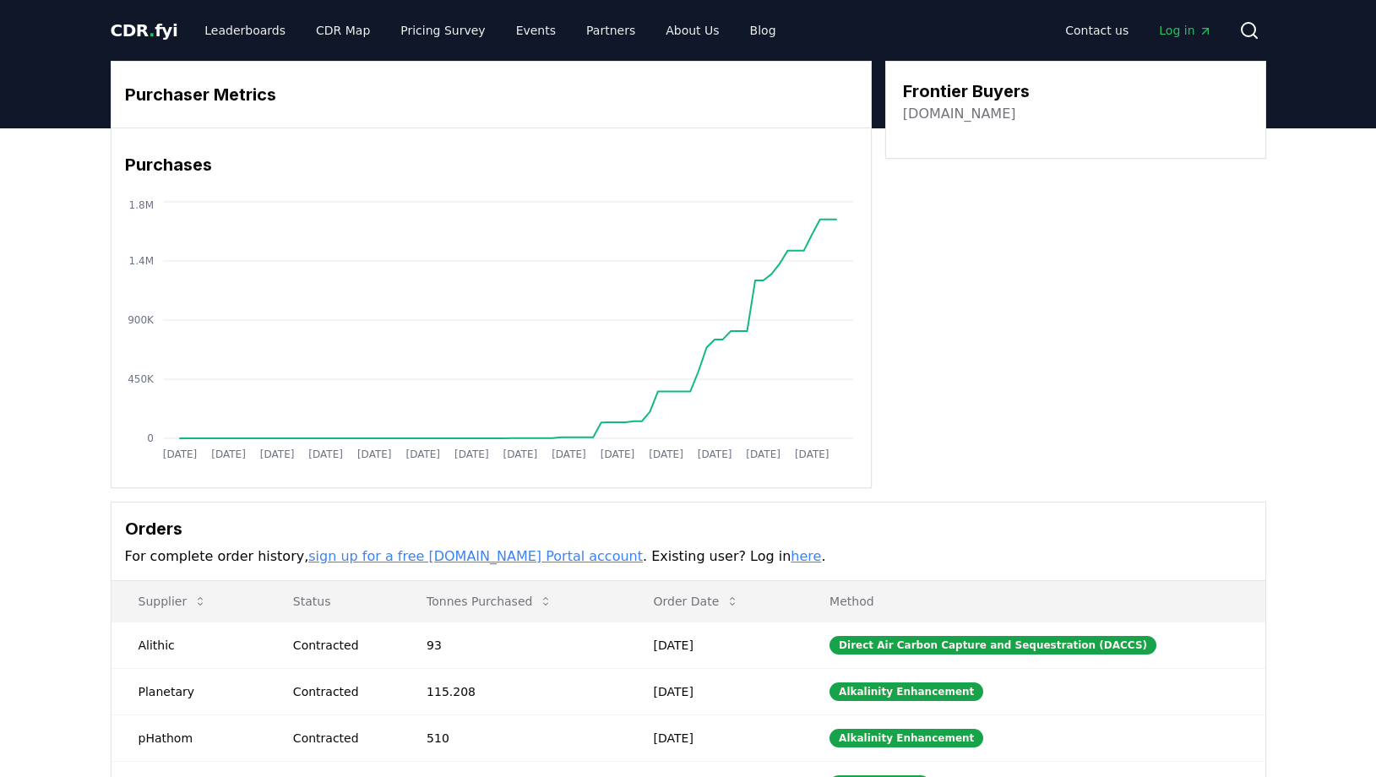
click at [994, 118] on link "frontierclimate.com" at bounding box center [959, 114] width 113 height 20
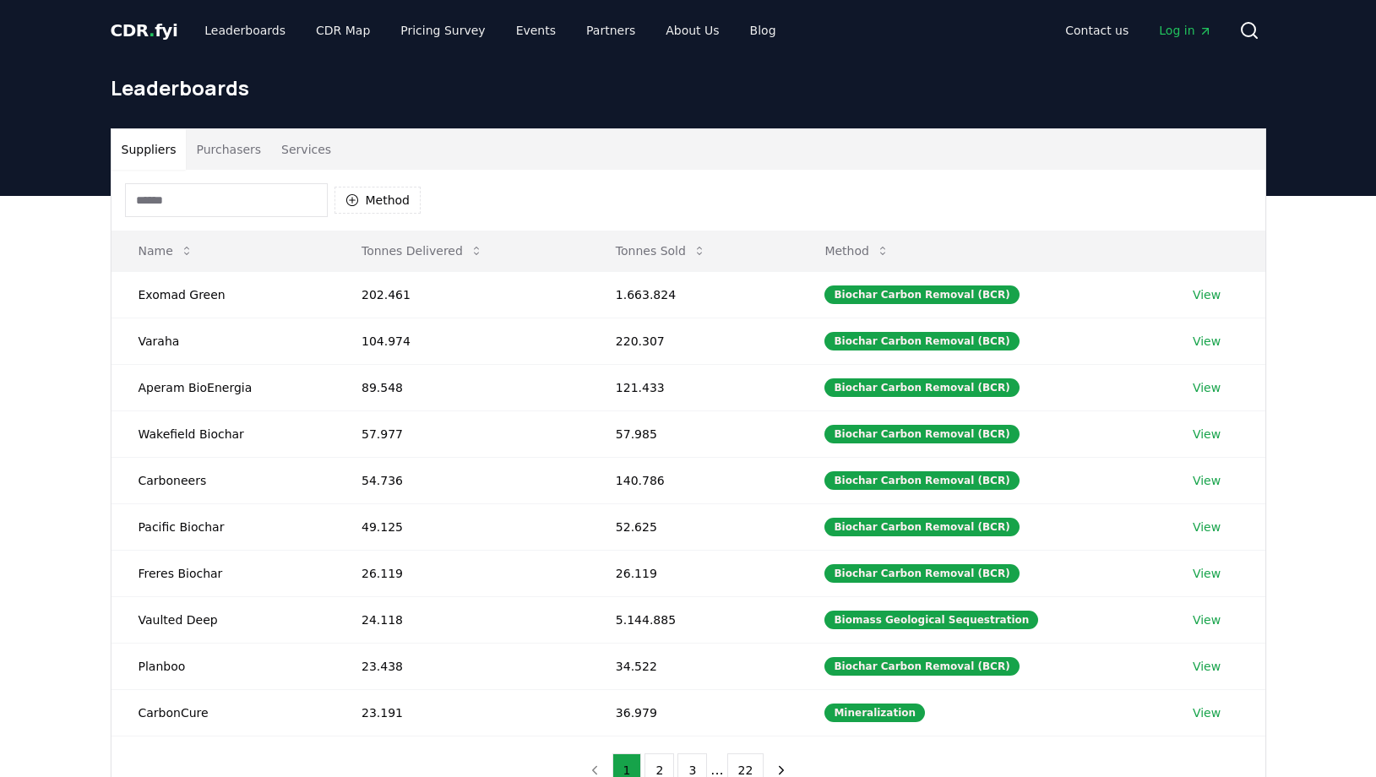
scroll to position [54, 0]
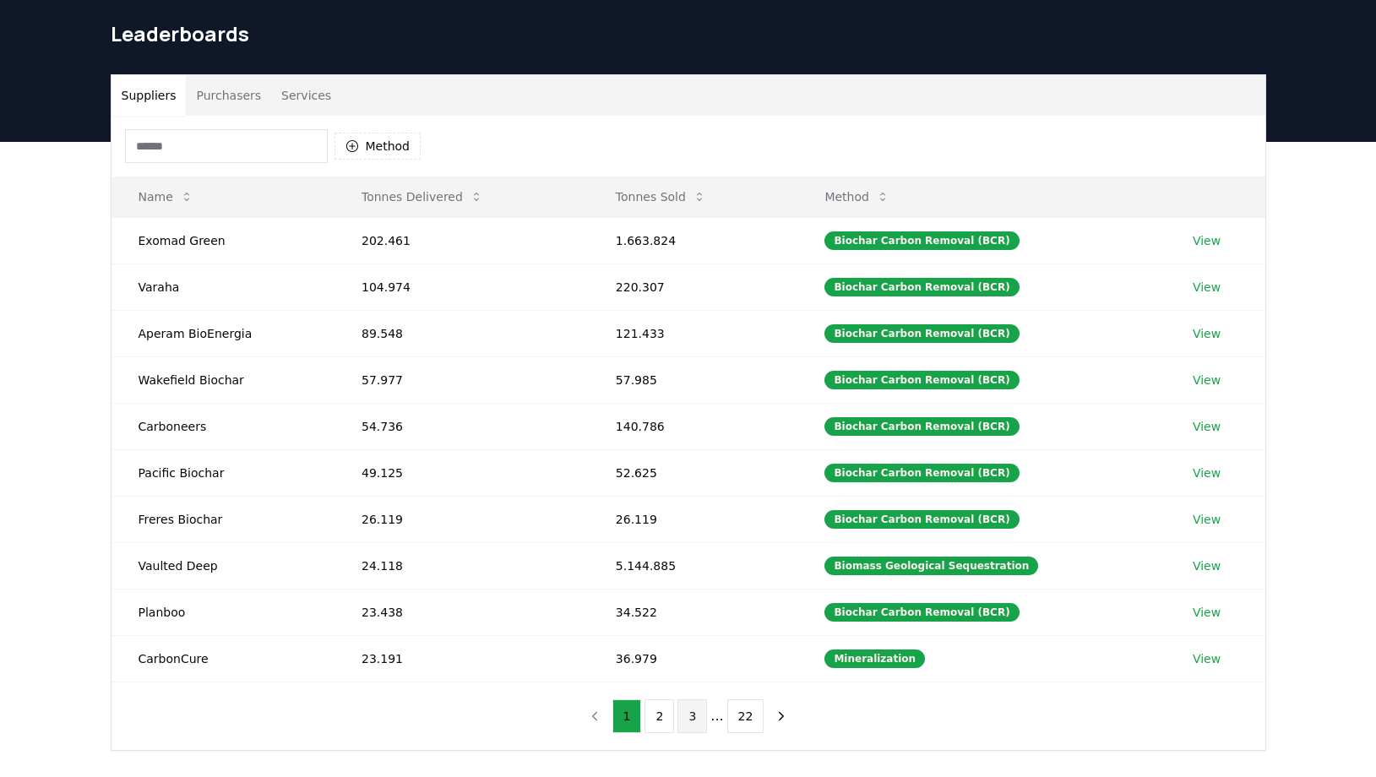
click at [699, 721] on button "3" at bounding box center [693, 716] width 30 height 34
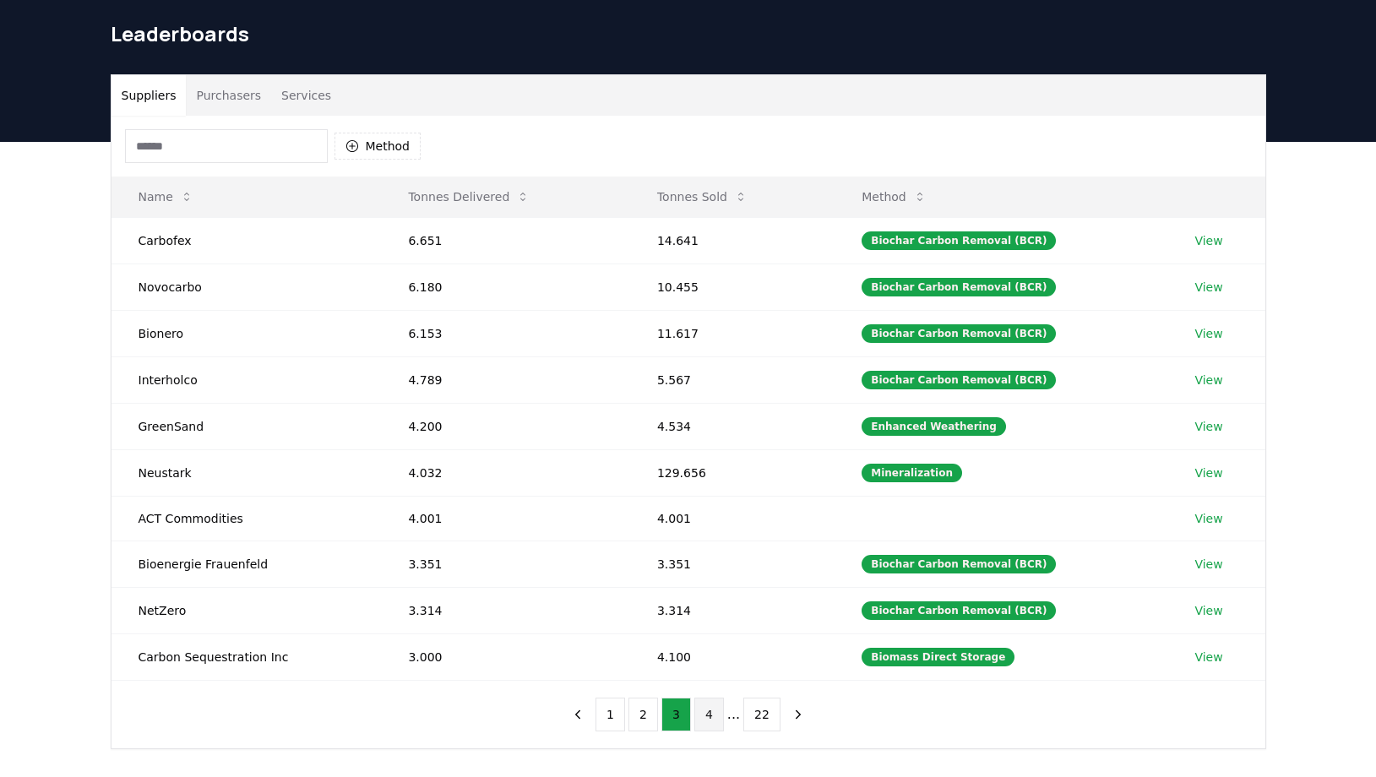
click at [714, 718] on button "4" at bounding box center [709, 715] width 30 height 34
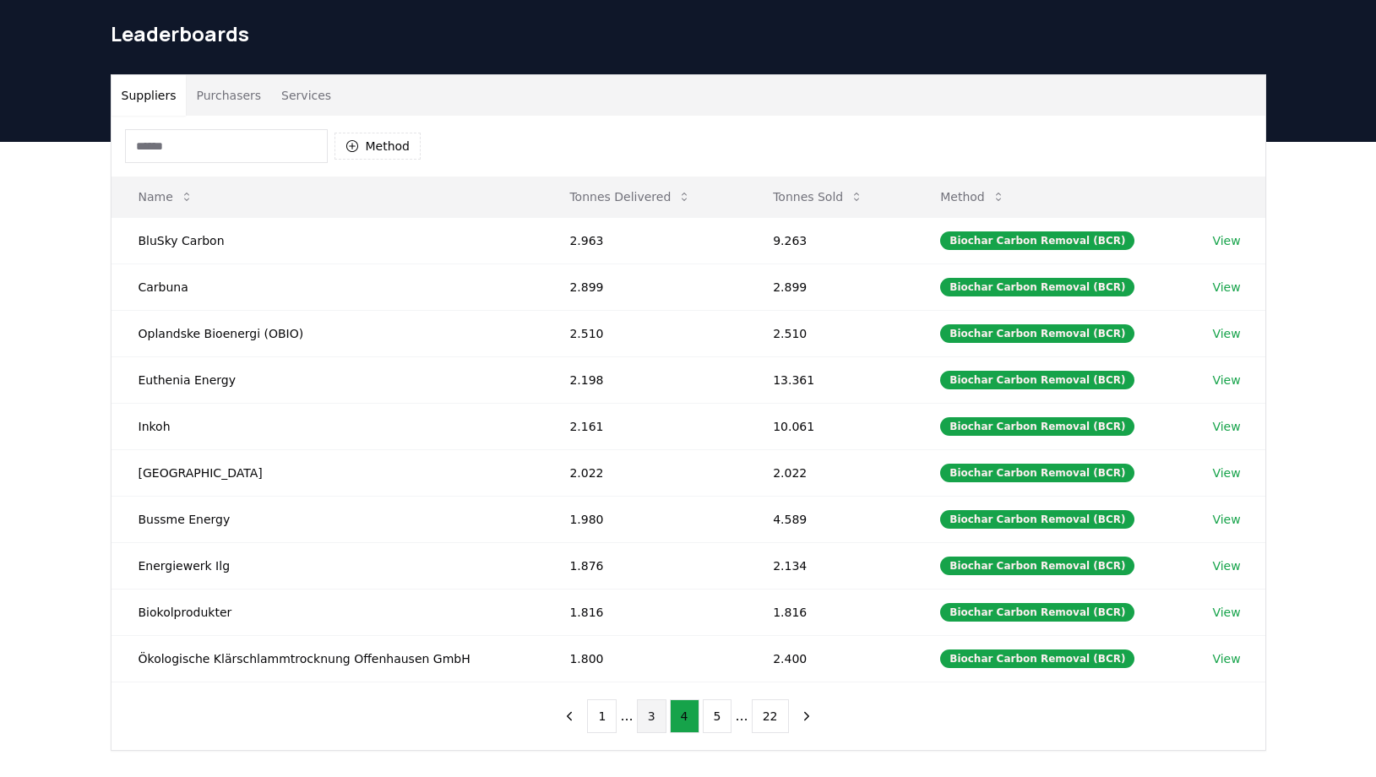
click at [651, 717] on button "3" at bounding box center [652, 716] width 30 height 34
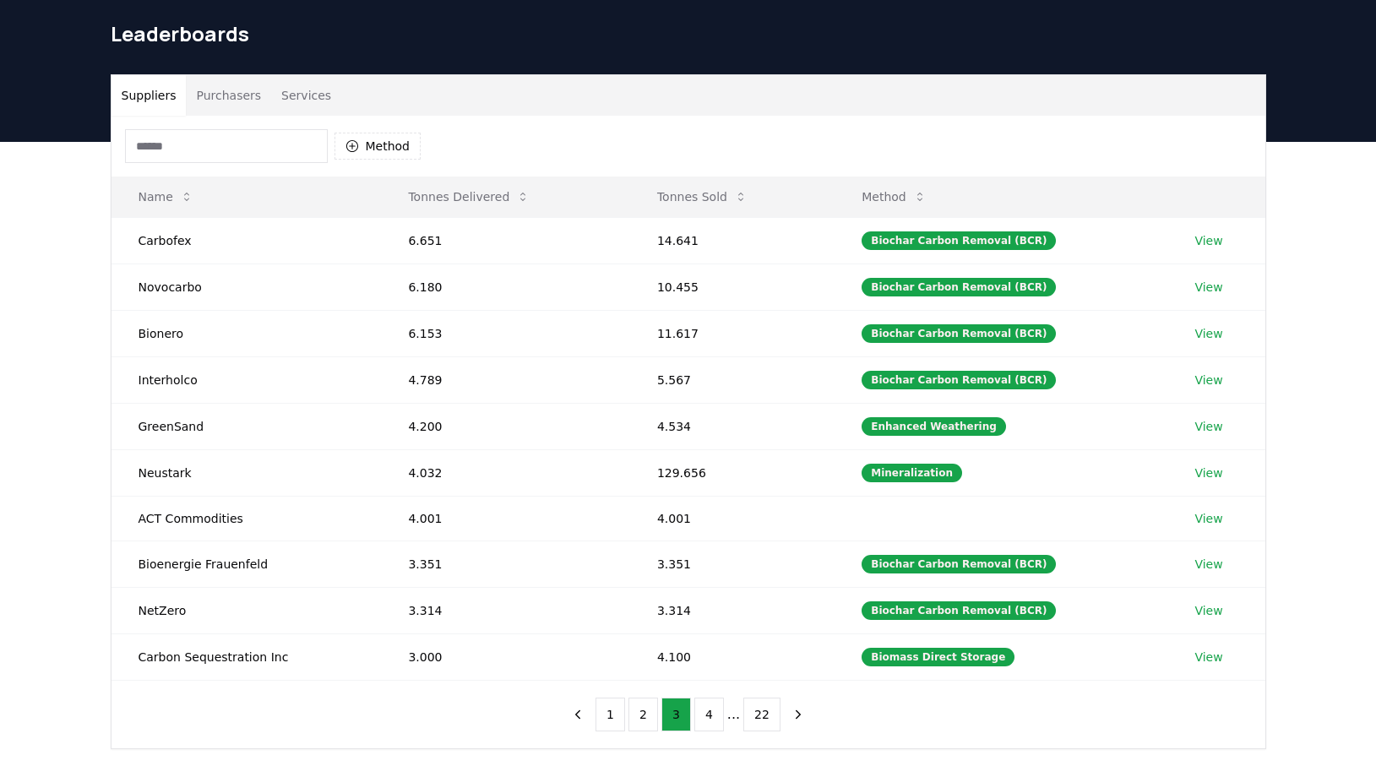
click at [243, 101] on button "Purchasers" at bounding box center [228, 95] width 85 height 41
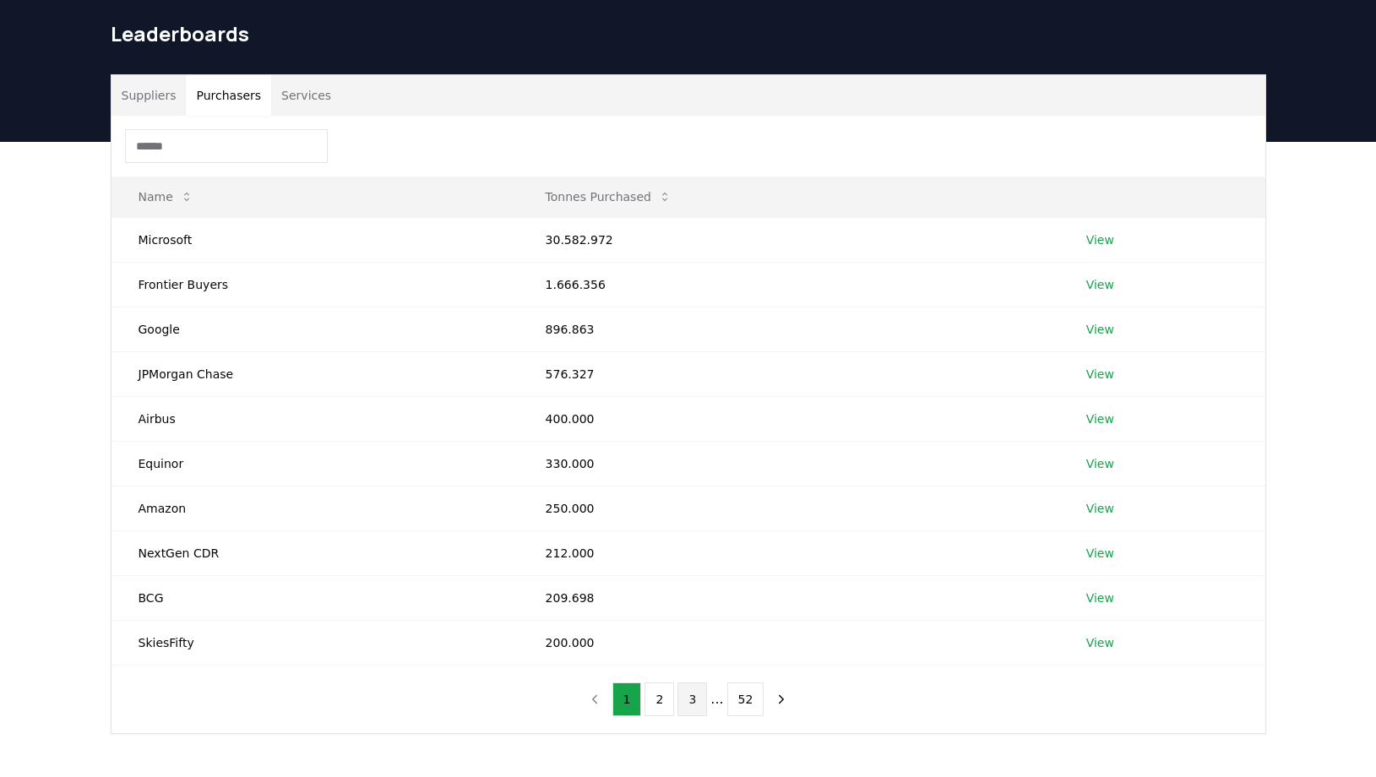
click at [691, 696] on button "3" at bounding box center [693, 700] width 30 height 34
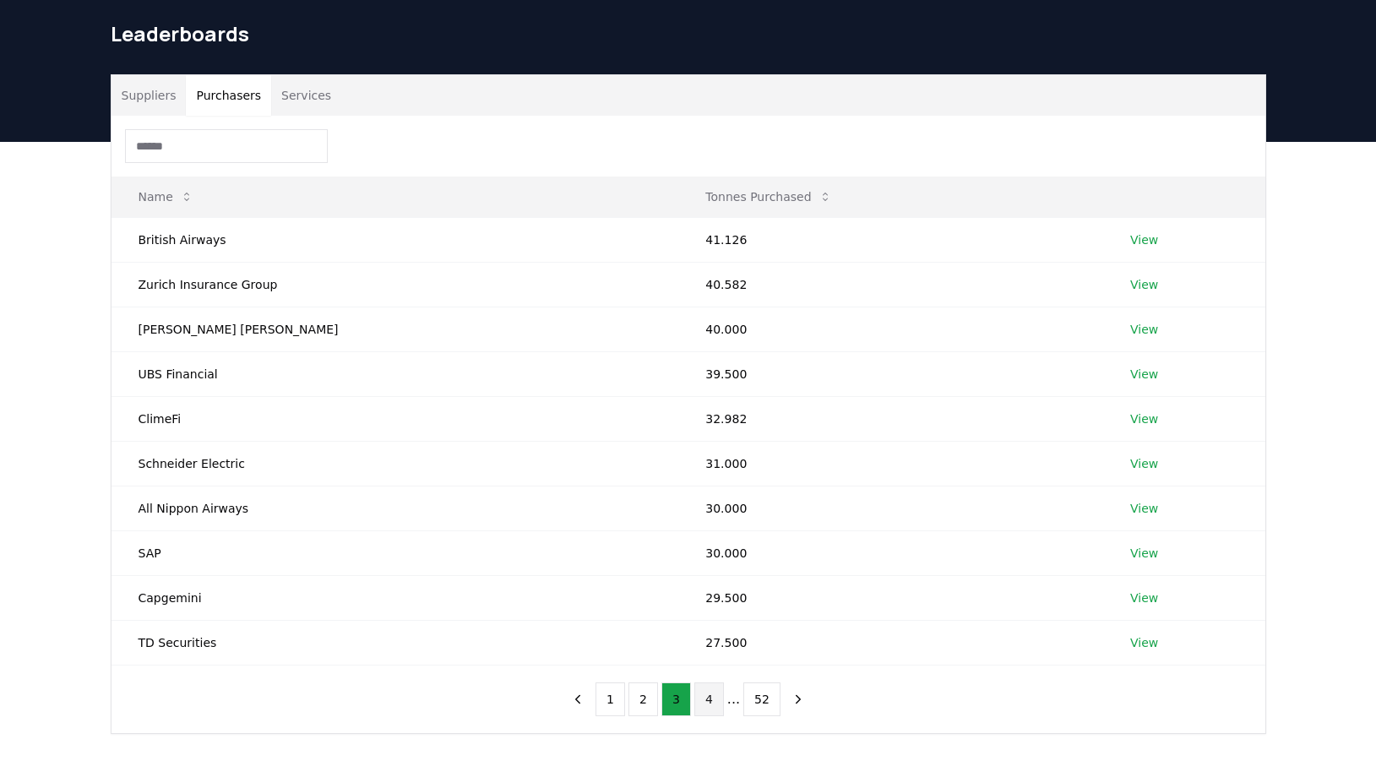
click at [713, 705] on button "4" at bounding box center [709, 700] width 30 height 34
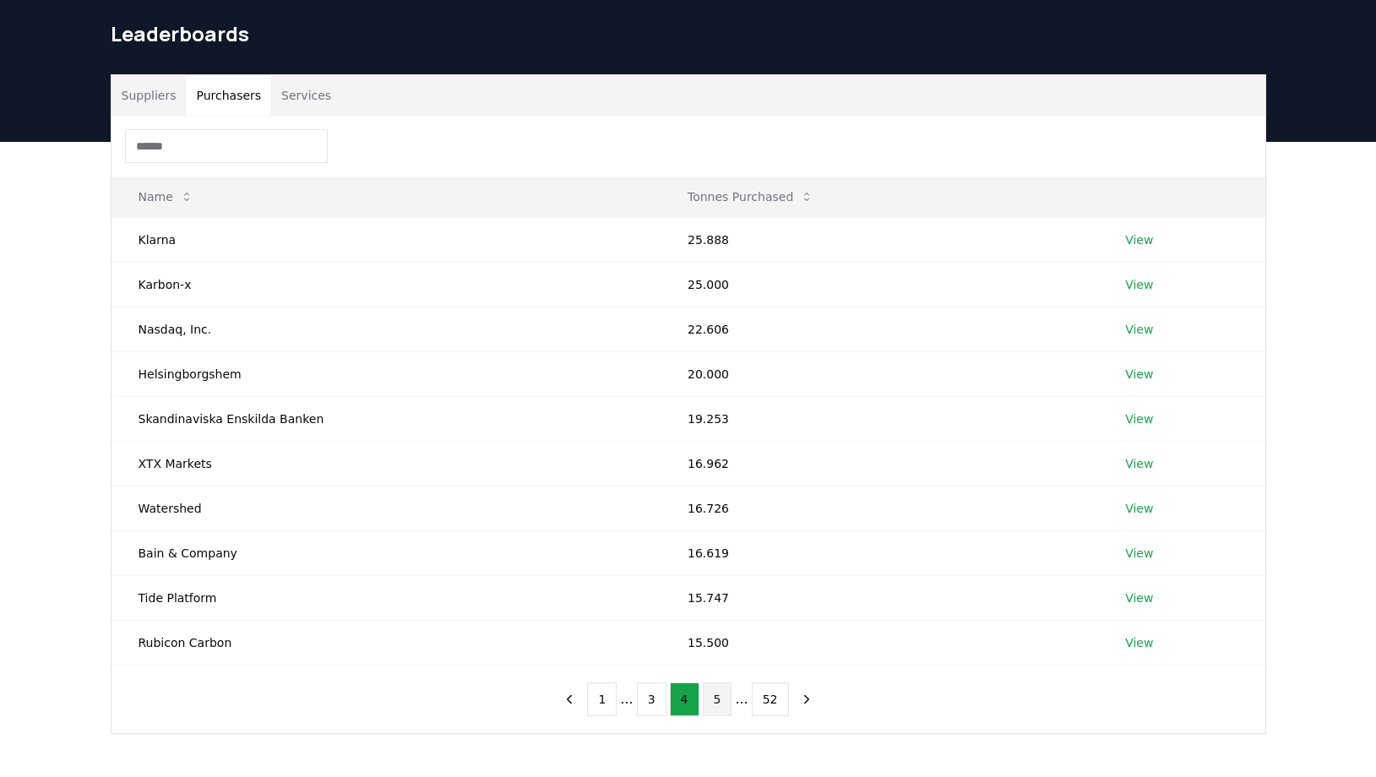
click at [720, 704] on button "5" at bounding box center [718, 700] width 30 height 34
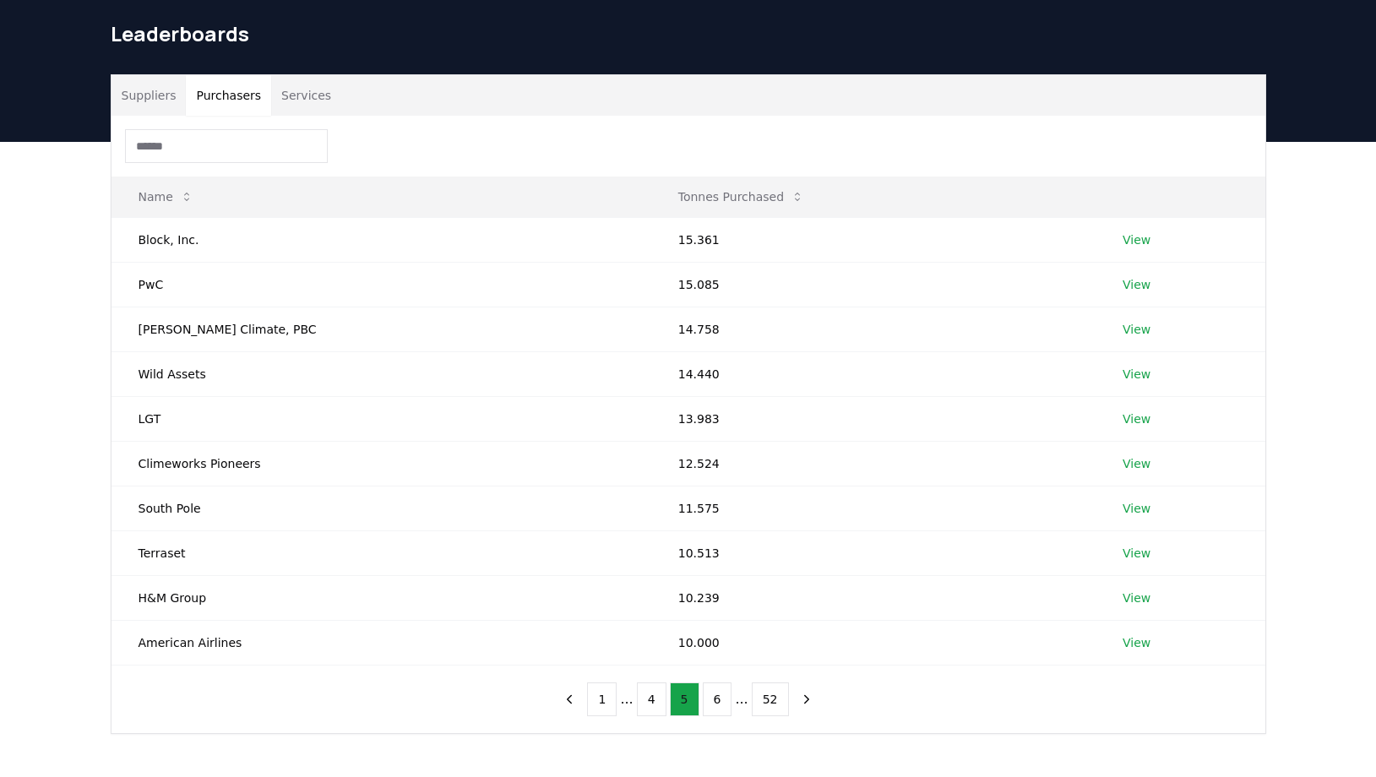
click at [720, 704] on button "6" at bounding box center [718, 700] width 30 height 34
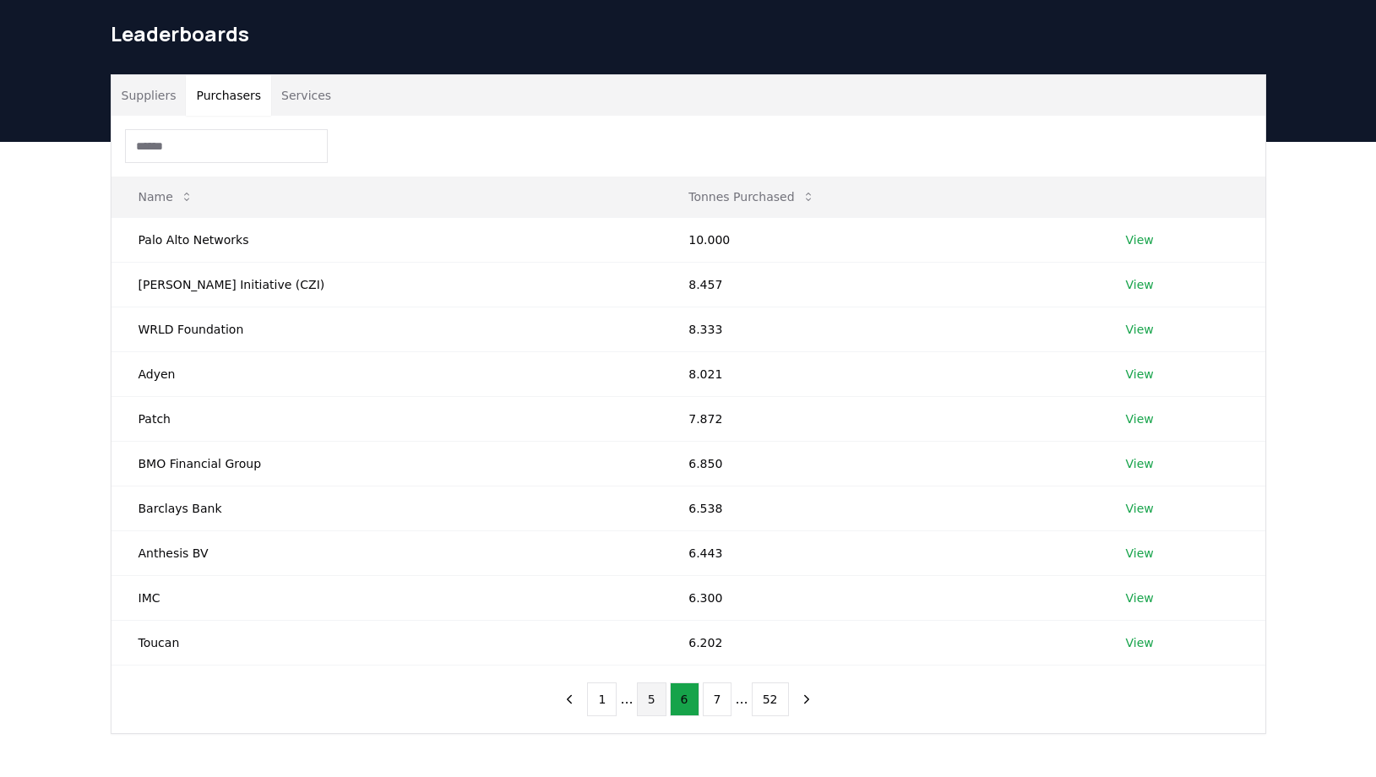
click at [720, 704] on button "7" at bounding box center [718, 700] width 30 height 34
click at [720, 704] on button "8" at bounding box center [718, 700] width 30 height 34
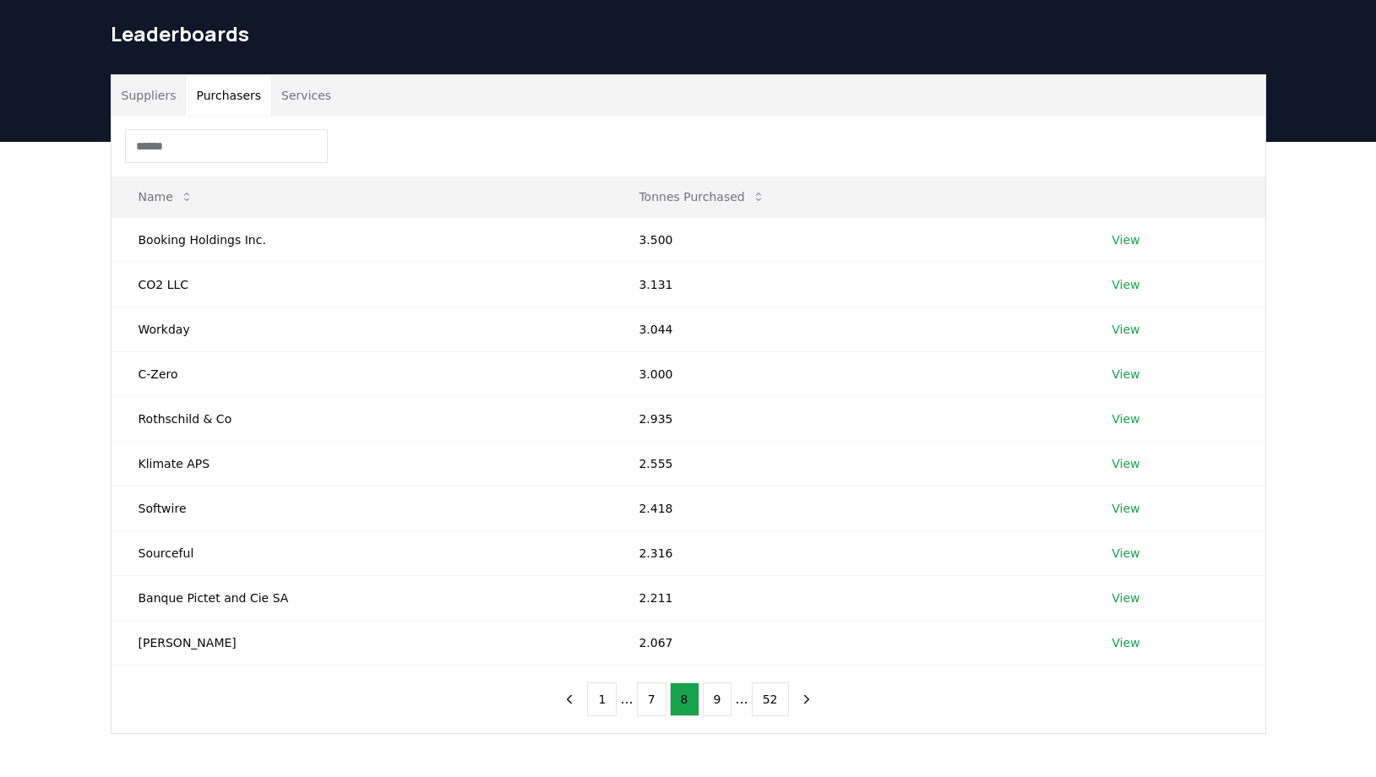
click at [720, 704] on button "9" at bounding box center [718, 700] width 30 height 34
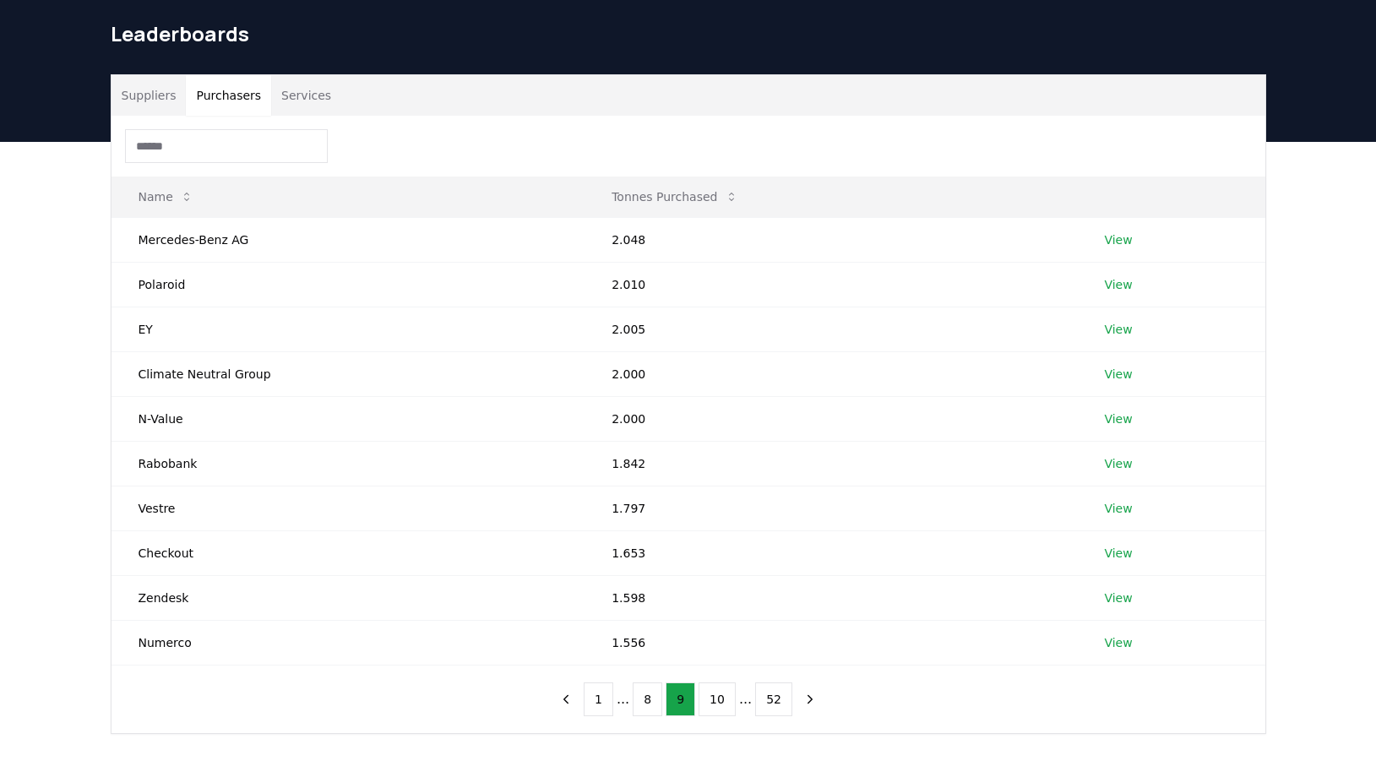
click at [720, 704] on button "10" at bounding box center [717, 700] width 37 height 34
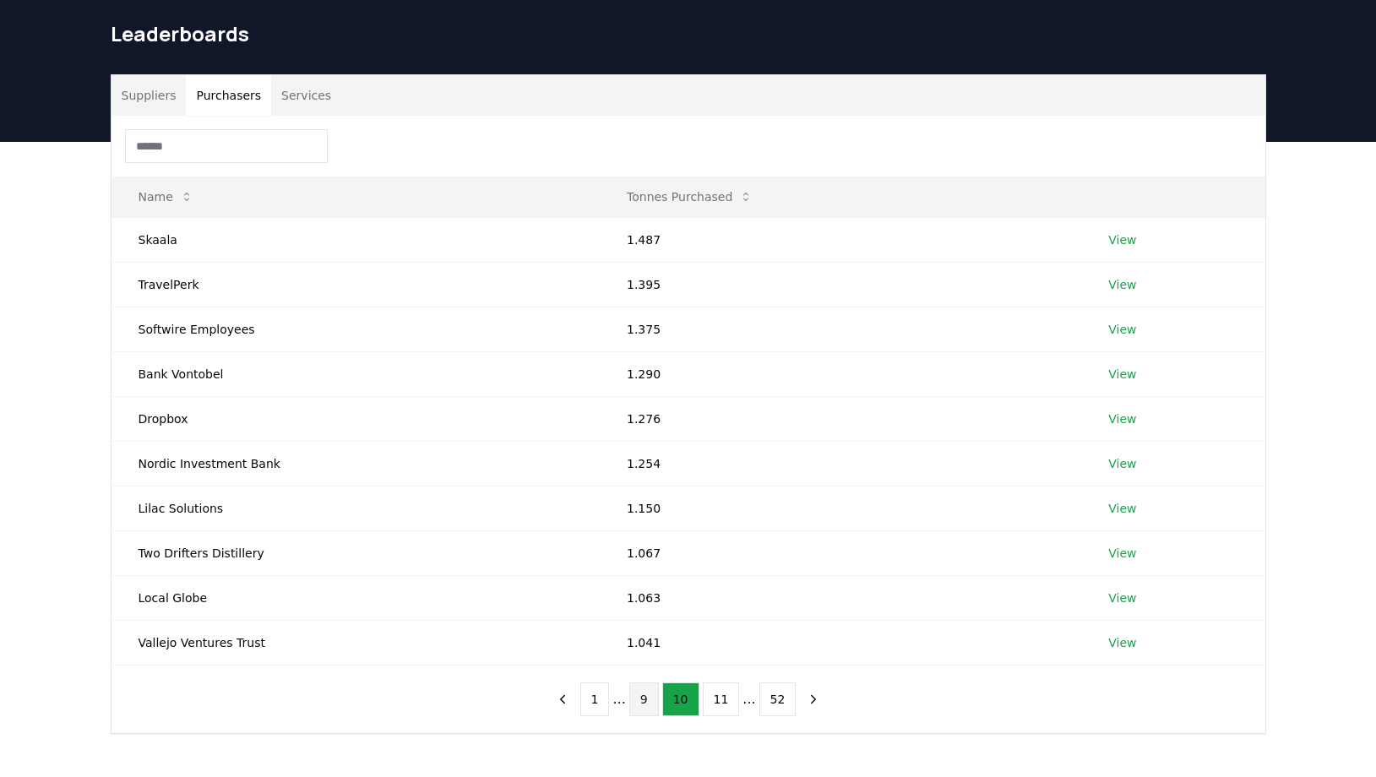
click at [643, 707] on button "9" at bounding box center [644, 700] width 30 height 34
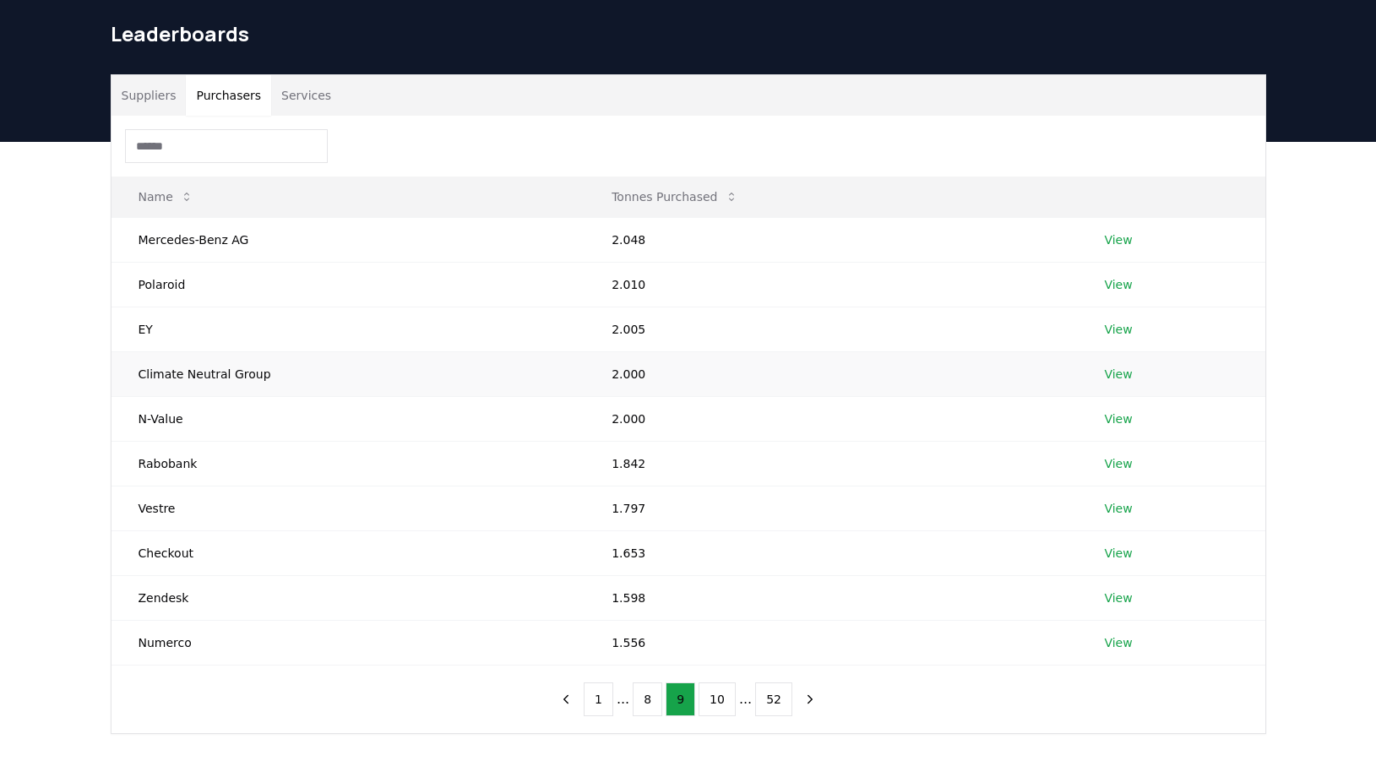
click at [1118, 378] on link "View" at bounding box center [1118, 374] width 28 height 17
